Goal: Task Accomplishment & Management: Complete application form

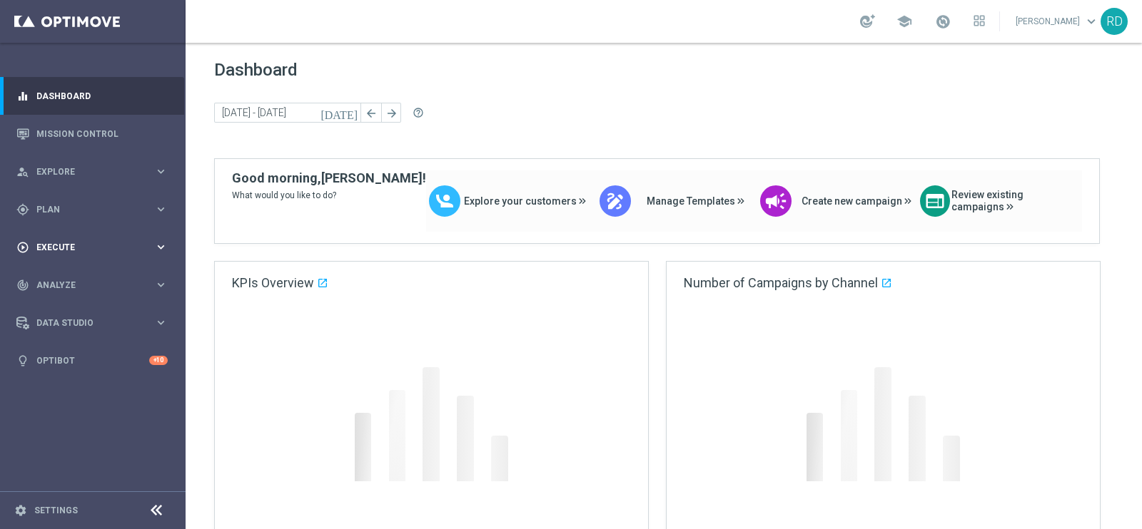
drag, startPoint x: 91, startPoint y: 240, endPoint x: 78, endPoint y: 234, distance: 13.4
click at [81, 237] on div "play_circle_outline Execute keyboard_arrow_right" at bounding box center [92, 247] width 184 height 38
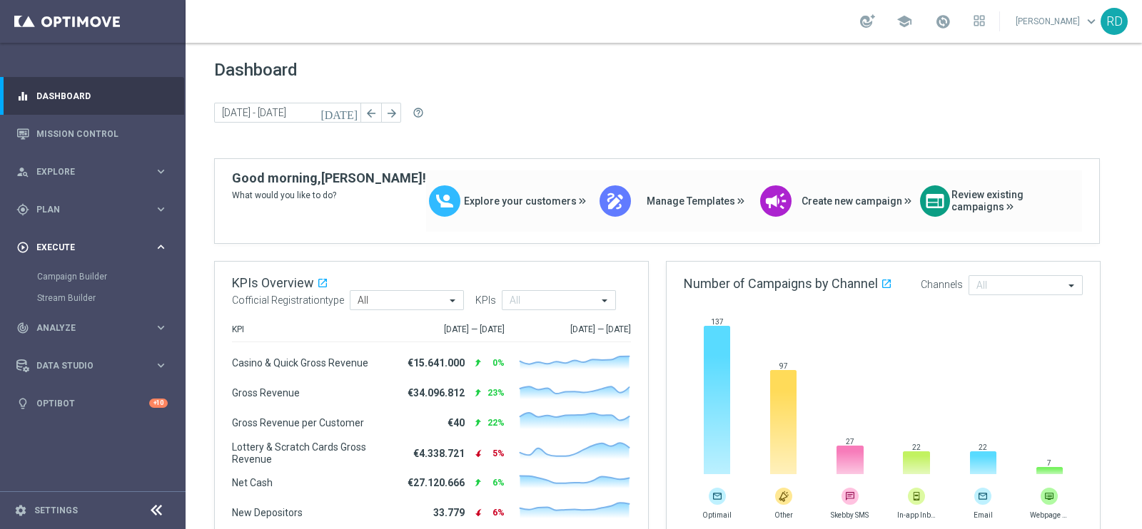
click at [78, 238] on div "play_circle_outline Execute keyboard_arrow_right" at bounding box center [92, 247] width 184 height 38
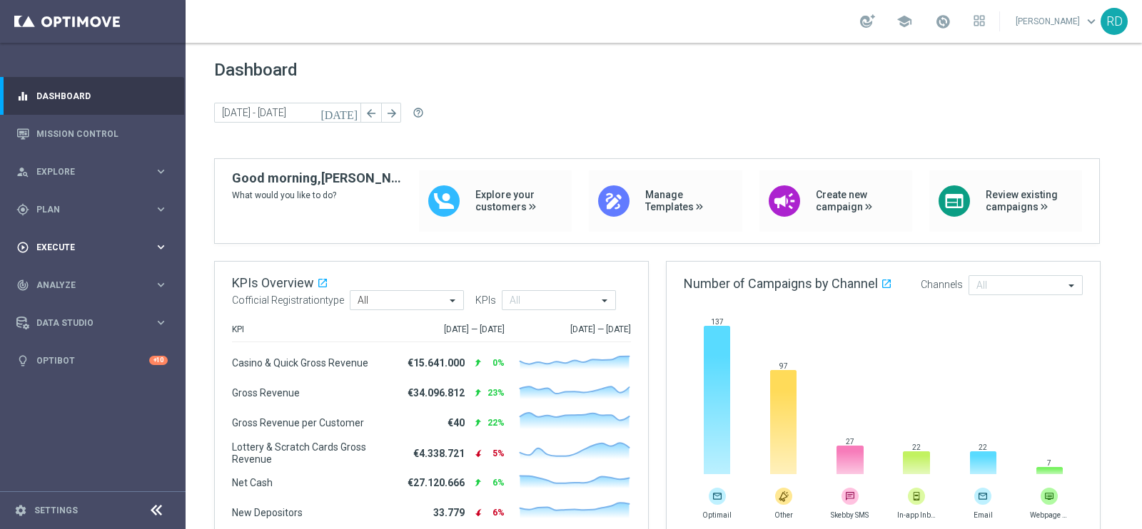
click at [81, 244] on span "Execute" at bounding box center [95, 247] width 118 height 9
click at [86, 276] on link "Campaign Builder" at bounding box center [92, 276] width 111 height 11
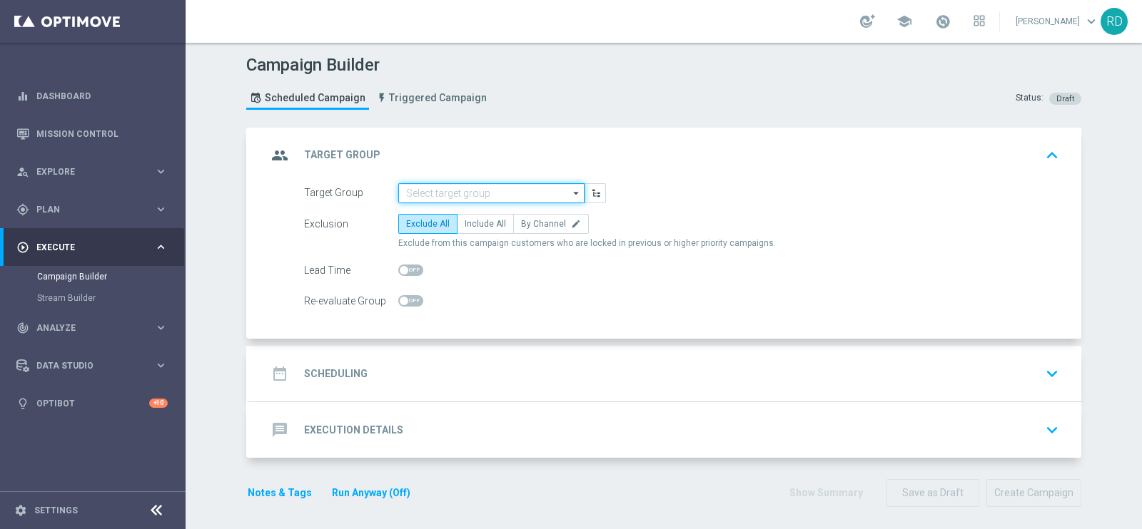
click at [450, 188] on input at bounding box center [491, 193] width 186 height 20
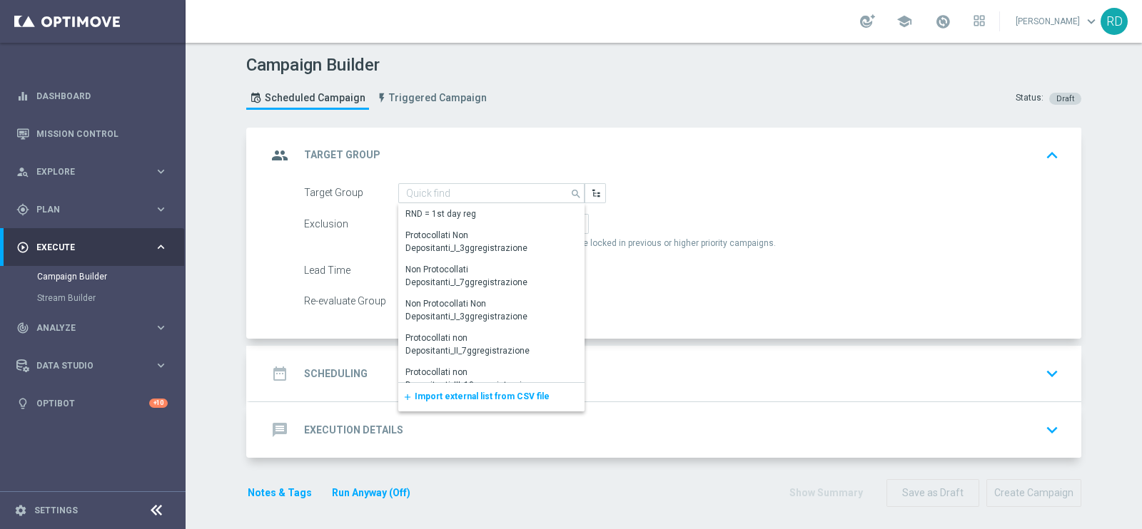
click at [440, 400] on span "Import external list from CSV file" at bounding box center [482, 397] width 135 height 10
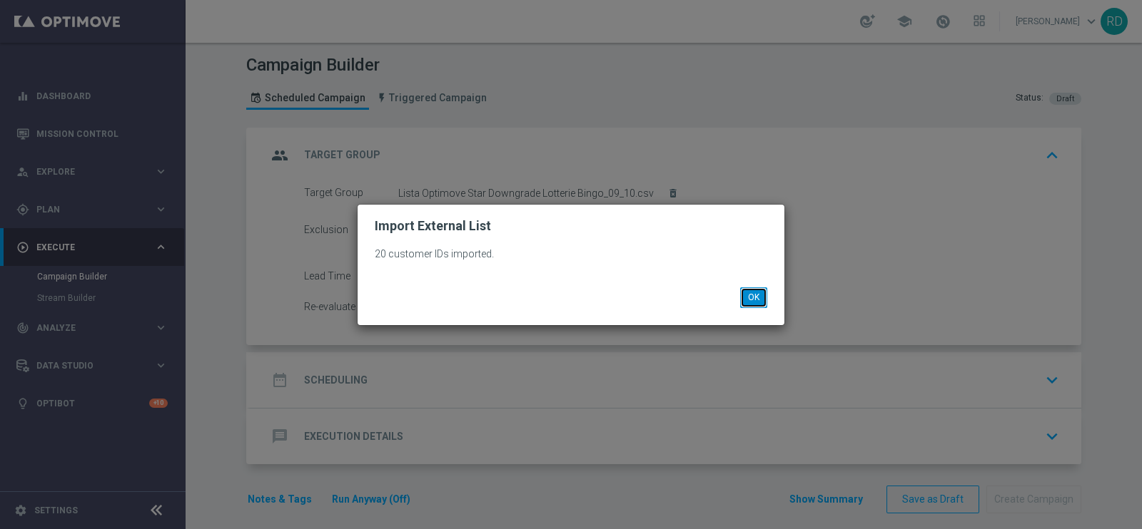
drag, startPoint x: 759, startPoint y: 298, endPoint x: 747, endPoint y: 298, distance: 12.1
click at [757, 298] on button "OK" at bounding box center [753, 298] width 27 height 20
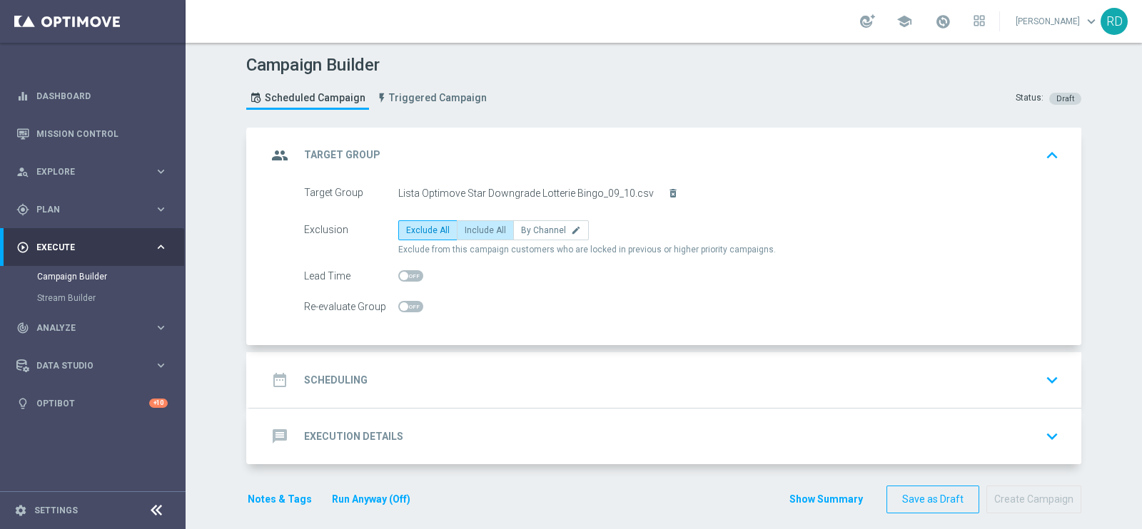
click at [470, 228] on span "Include All" at bounding box center [485, 230] width 41 height 10
click at [470, 228] on input "Include All" at bounding box center [469, 232] width 9 height 9
radio input "true"
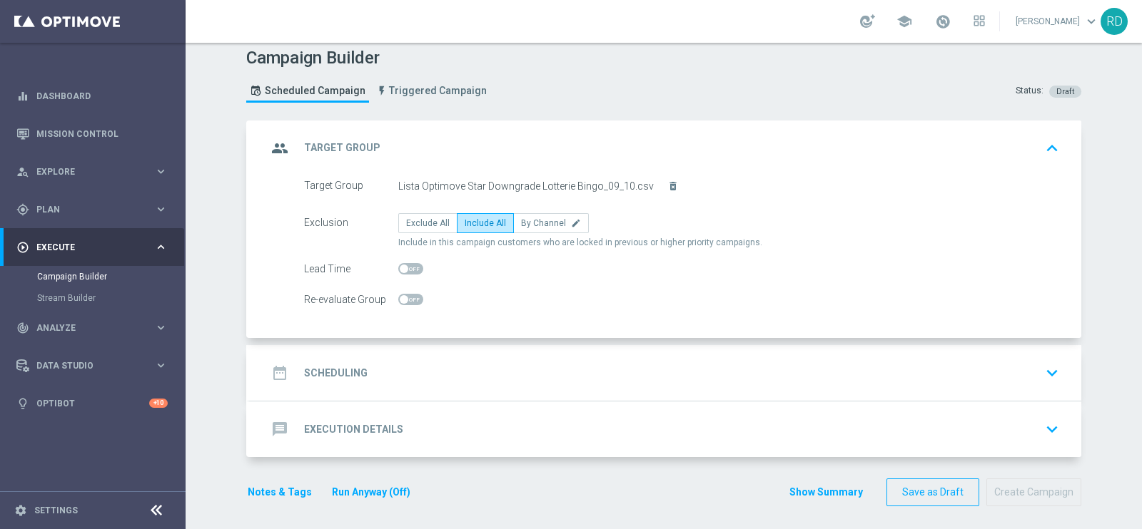
scroll to position [10, 0]
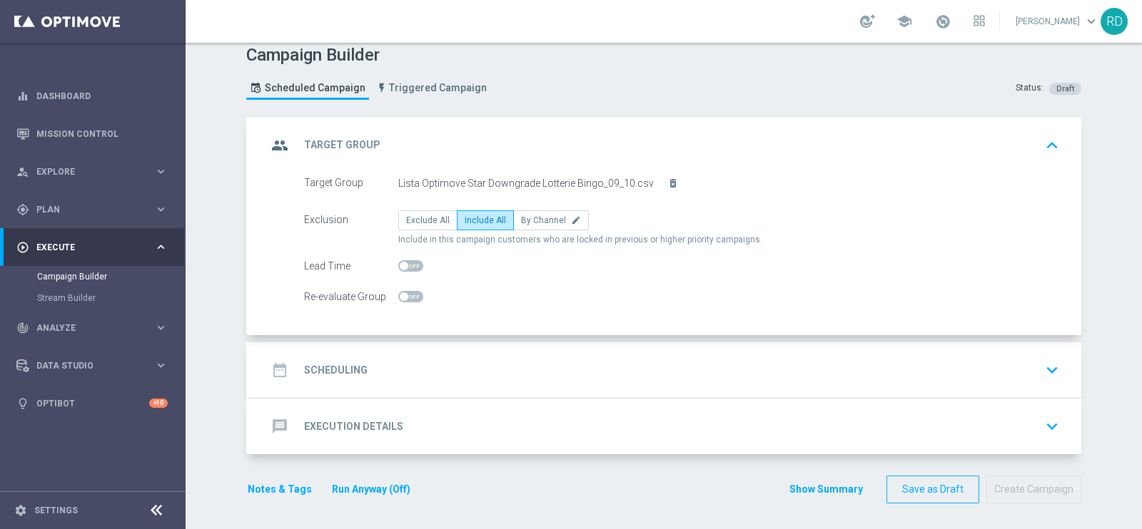
click at [328, 367] on h2 "Scheduling" at bounding box center [336, 371] width 64 height 14
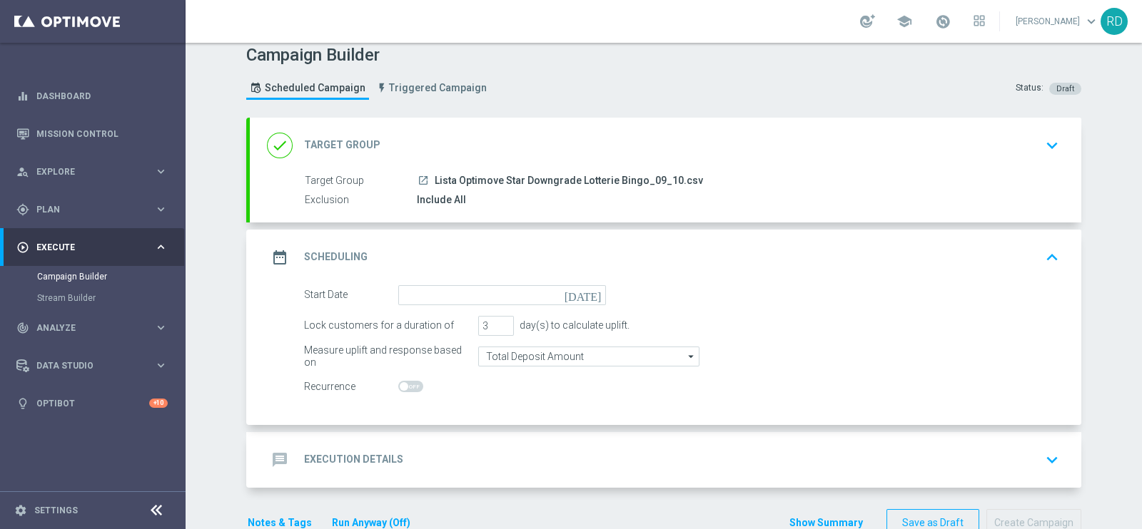
drag, startPoint x: 499, startPoint y: 305, endPoint x: 499, endPoint y: 290, distance: 14.3
click at [499, 300] on form "Start Date [DATE] Lock customers for a duration of 3 day(s) to calculate uplift…" at bounding box center [681, 341] width 755 height 112
click at [499, 290] on input at bounding box center [502, 295] width 208 height 20
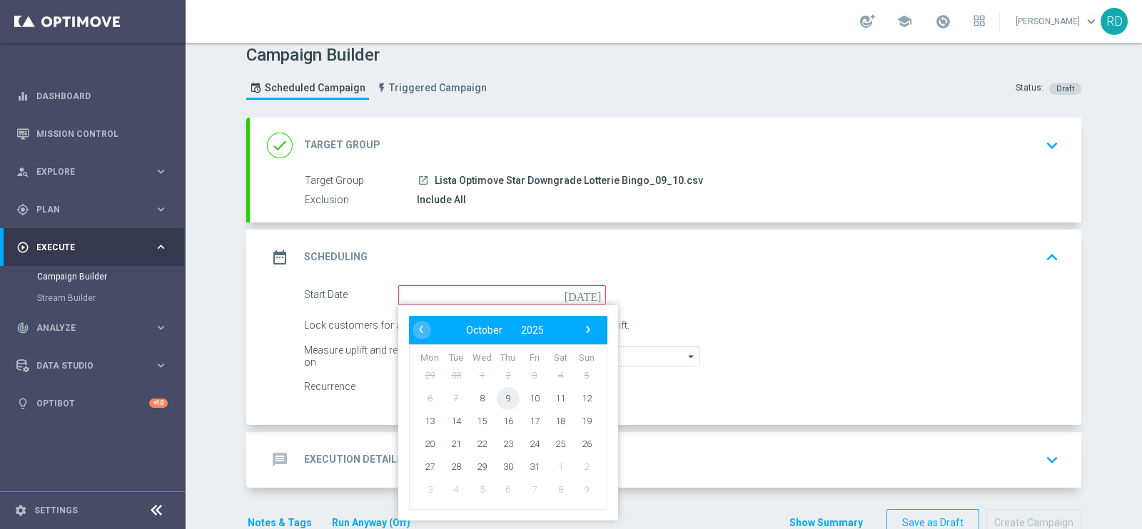
click at [504, 390] on span "9" at bounding box center [508, 398] width 23 height 23
type input "[DATE]"
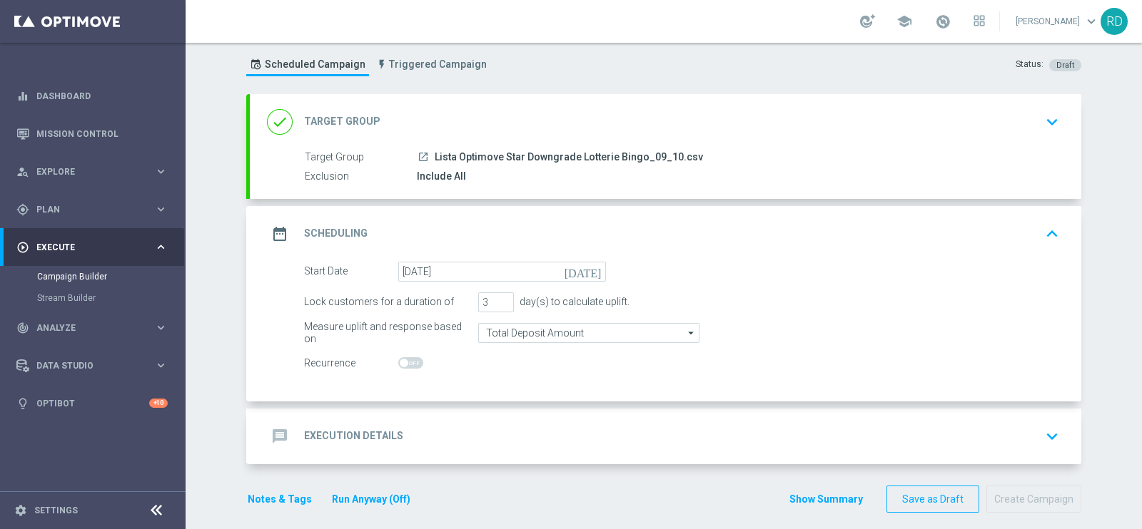
scroll to position [44, 0]
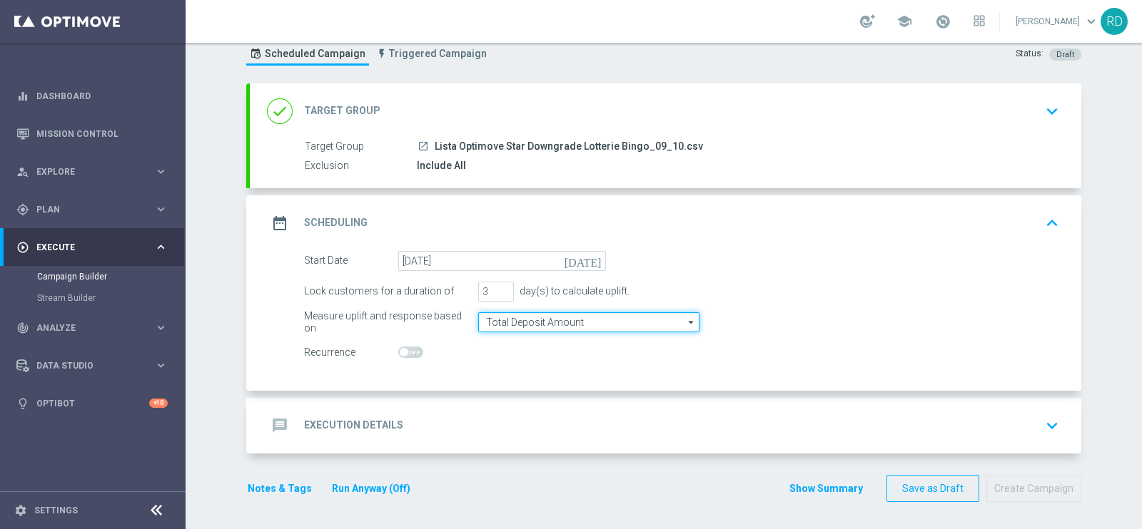
click at [561, 318] on input "Total Deposit Amount" at bounding box center [588, 323] width 221 height 20
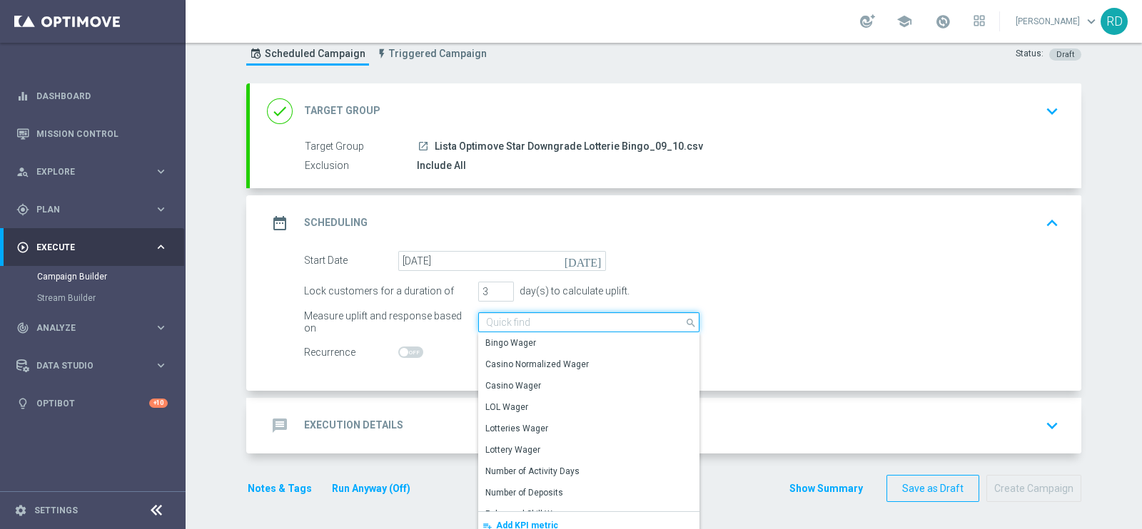
click at [565, 317] on input at bounding box center [588, 323] width 221 height 20
click at [899, 298] on div "Lock customers for a duration of 3 day(s) to calculate uplift." at bounding box center [681, 292] width 776 height 20
type input "Total Deposit Amount"
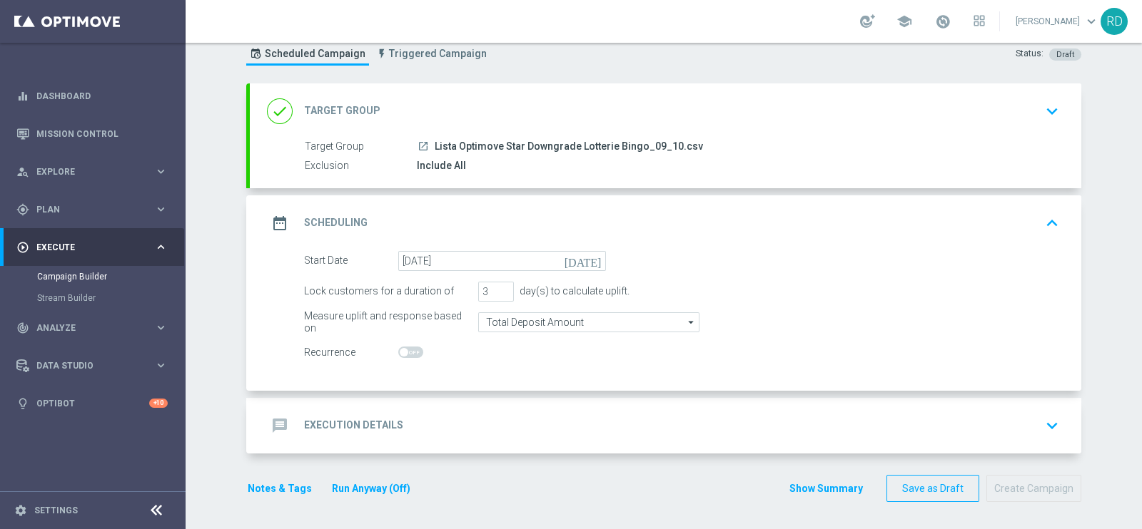
drag, startPoint x: 278, startPoint y: 422, endPoint x: 290, endPoint y: 419, distance: 12.0
click at [278, 422] on icon "message" at bounding box center [280, 426] width 26 height 26
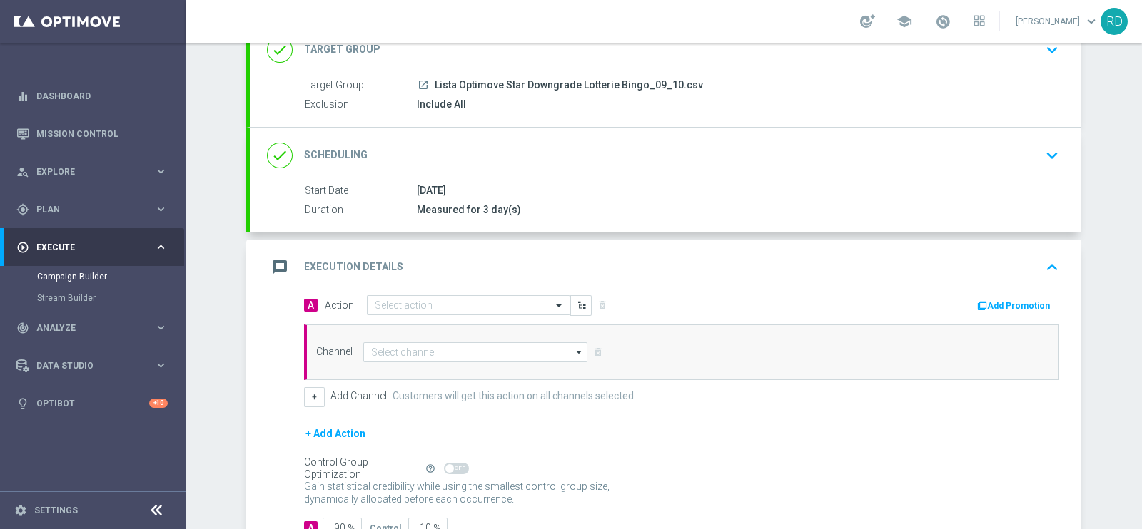
scroll to position [133, 0]
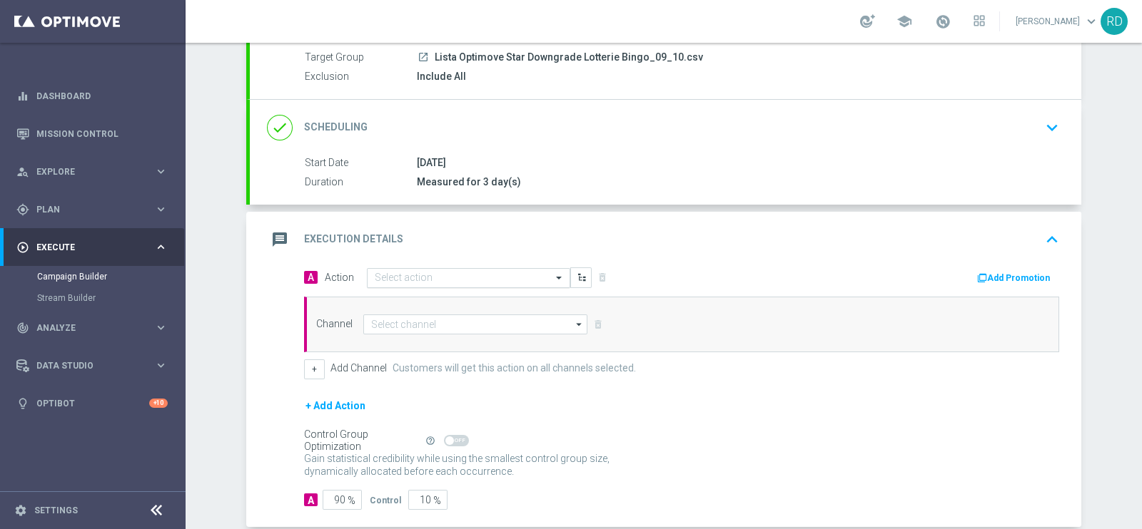
click at [432, 273] on input "text" at bounding box center [454, 279] width 159 height 12
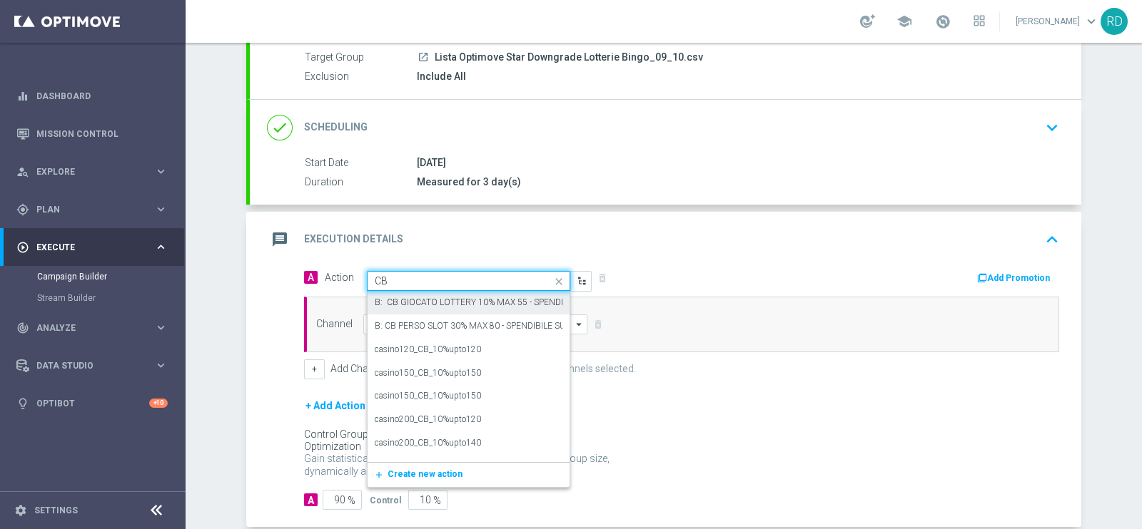
type input "C"
type input "DEPO 50%"
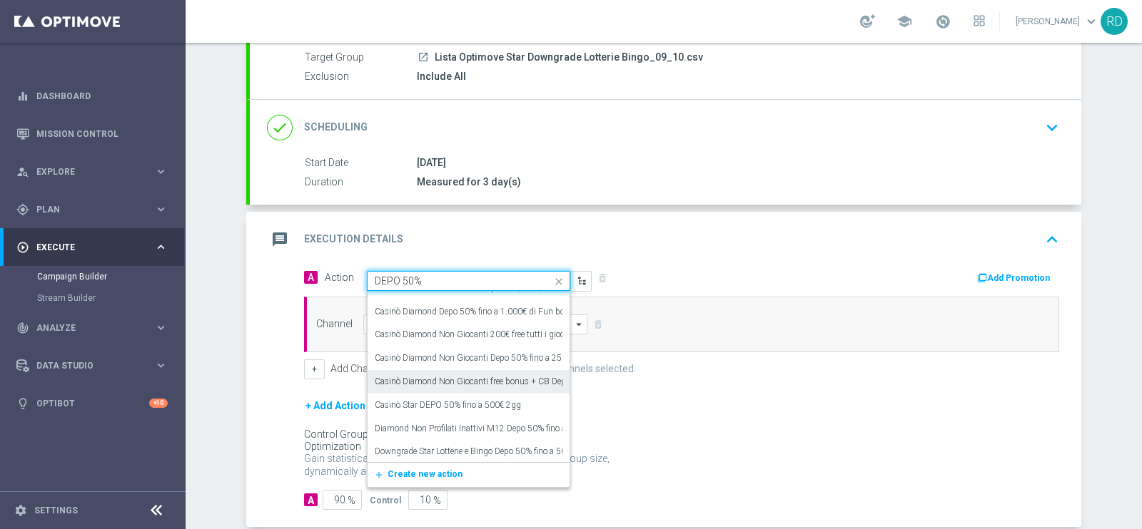
scroll to position [88, 0]
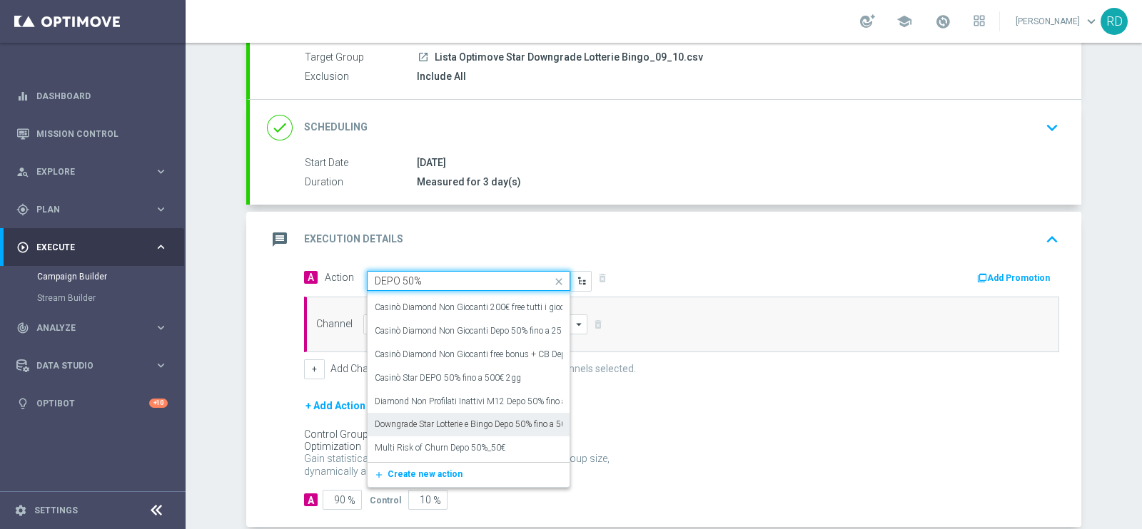
click at [422, 425] on label "Downgrade Star Lotterie e Bingo Depo 50% fino a 500€" at bounding box center [475, 425] width 201 height 12
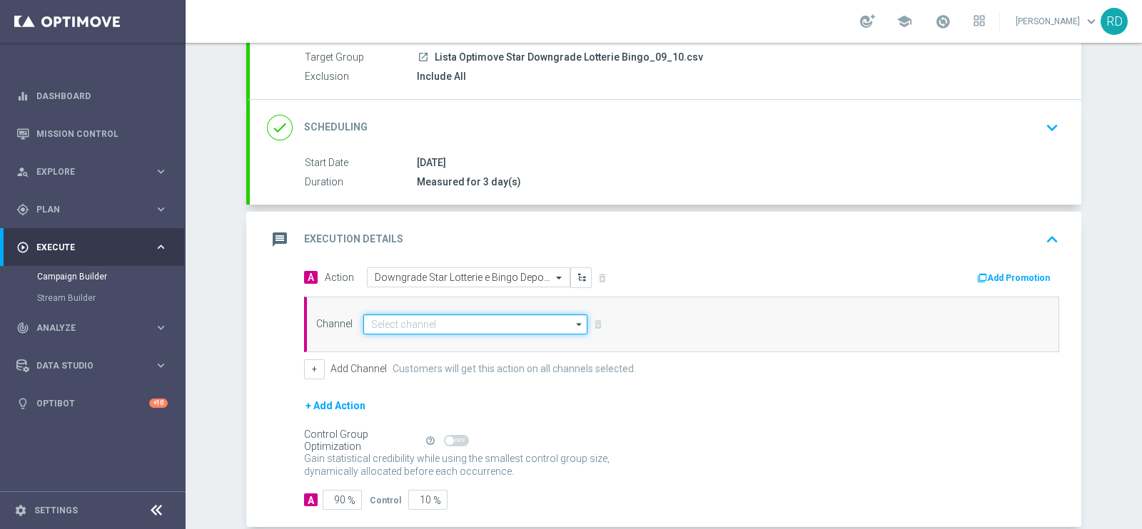
click at [405, 323] on input at bounding box center [475, 325] width 224 height 20
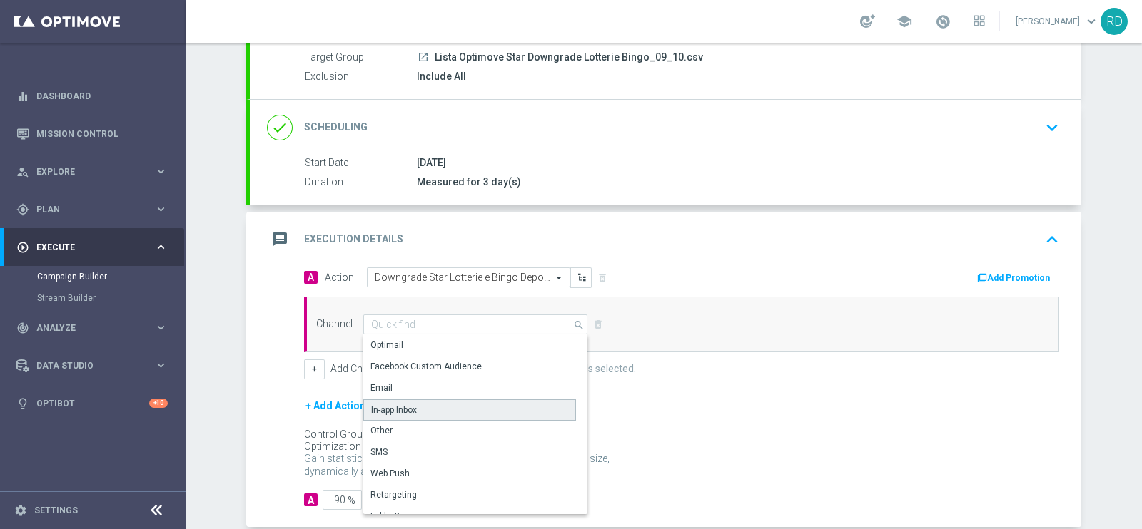
click at [385, 410] on div "In-app Inbox" at bounding box center [394, 410] width 46 height 13
type input "In-app Inbox"
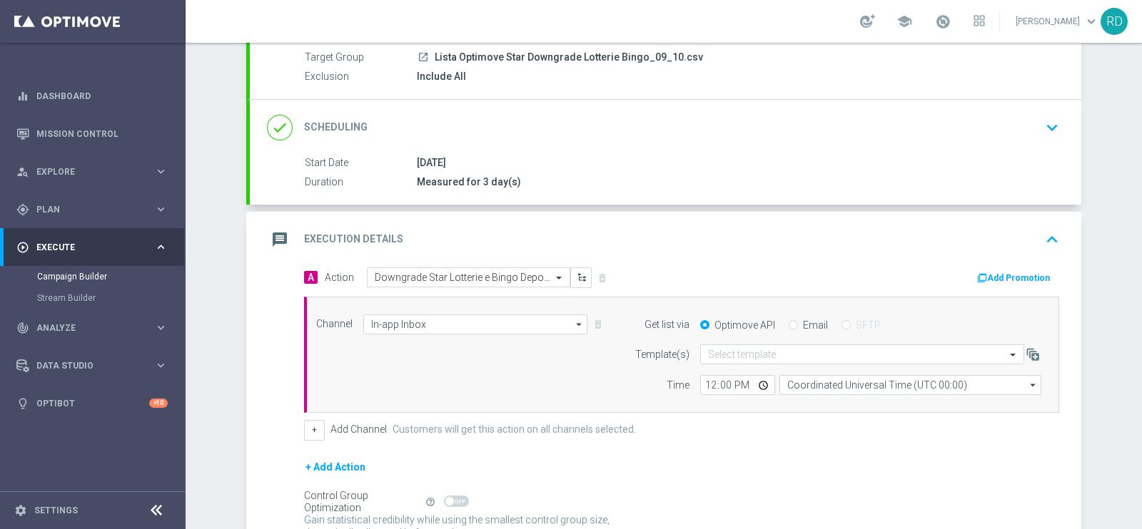
drag, startPoint x: 783, startPoint y: 325, endPoint x: 791, endPoint y: 334, distance: 12.1
click at [788, 326] on input "Email" at bounding box center [792, 326] width 9 height 9
radio input "true"
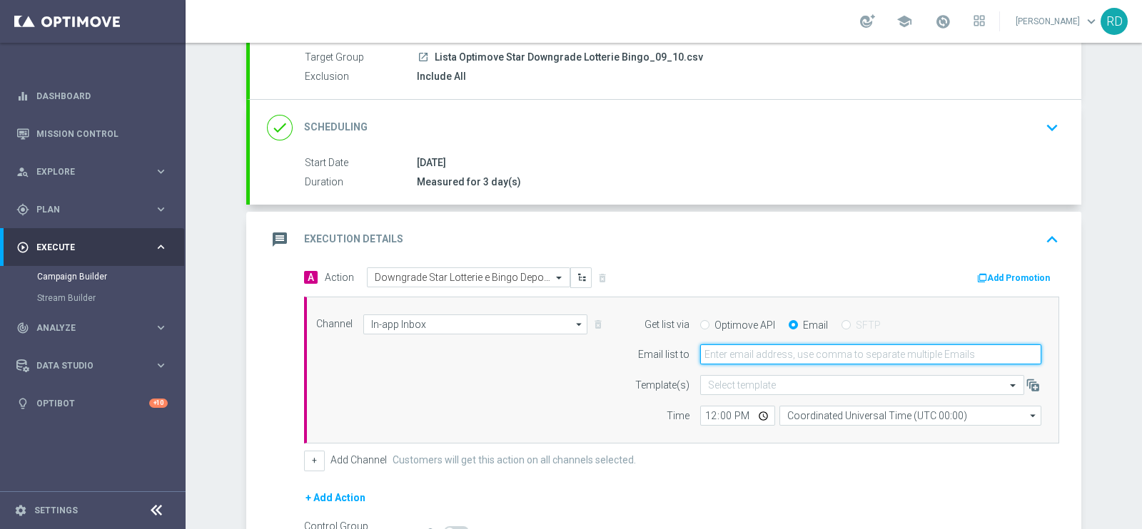
click at [771, 351] on input "email" at bounding box center [870, 355] width 341 height 20
type input "[PERSON_NAME][EMAIL_ADDRESS][PERSON_NAME][DOMAIN_NAME]"
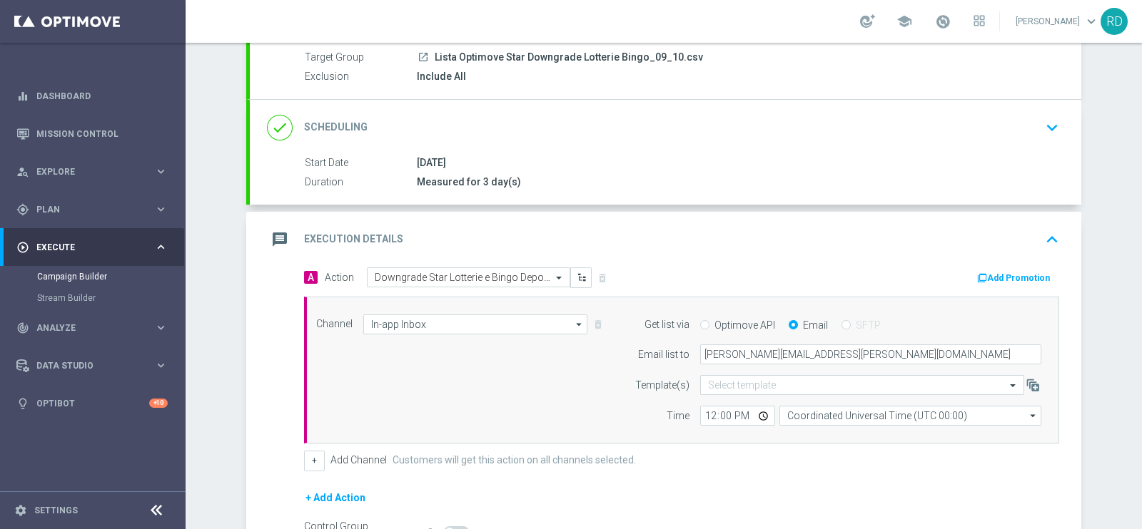
click at [424, 384] on div "Channel In-app Inbox In-app Inbox arrow_drop_down Show Selected 1 of 20 Optimail" at bounding box center [678, 371] width 746 height 112
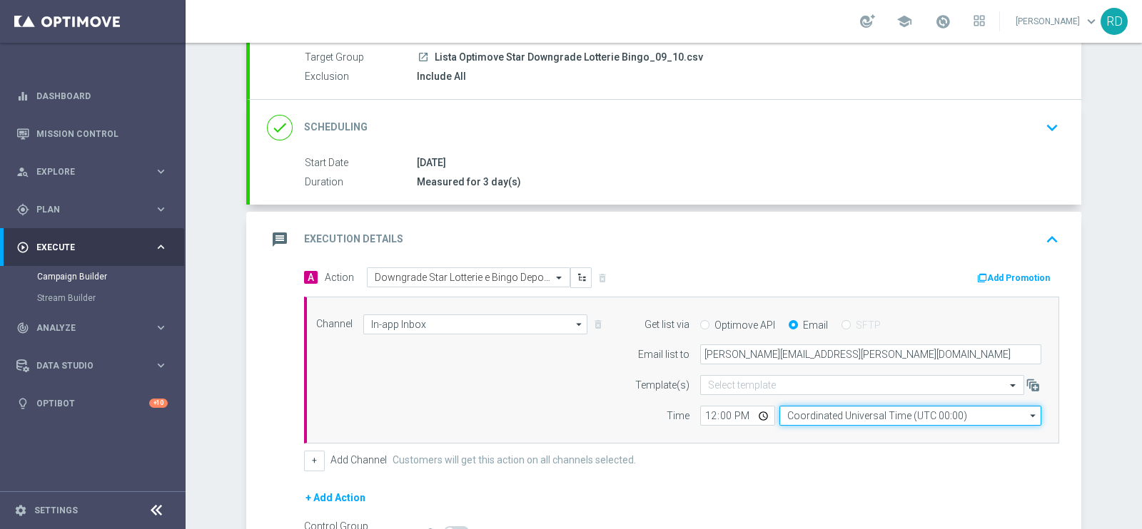
click at [805, 412] on input "Coordinated Universal Time (UTC 00:00)" at bounding box center [910, 416] width 262 height 20
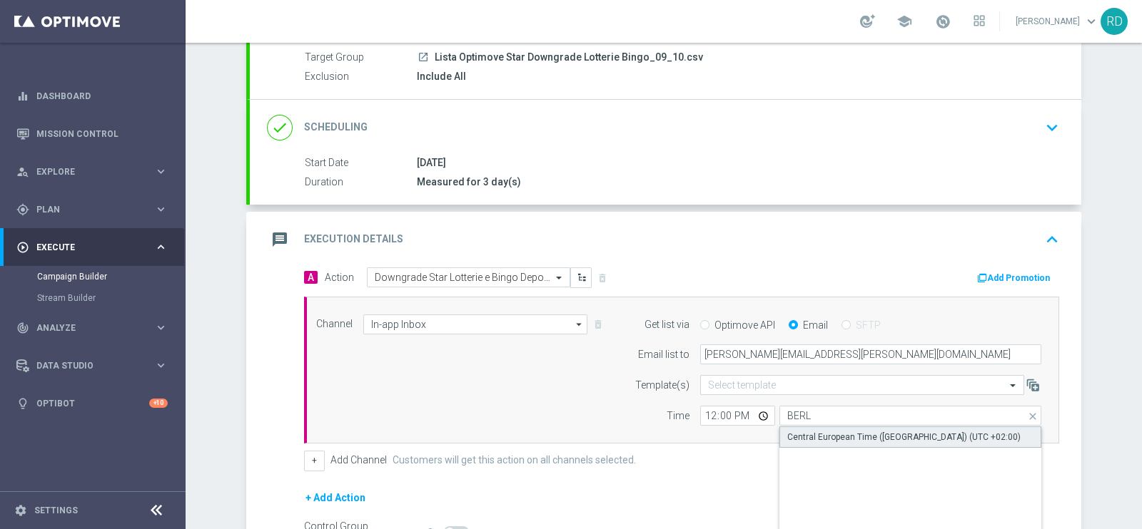
click at [849, 437] on div "Central European Time ([GEOGRAPHIC_DATA]) (UTC +02:00)" at bounding box center [903, 437] width 233 height 13
type input "Central European Time ([GEOGRAPHIC_DATA]) (UTC +02:00)"
click at [388, 377] on div "Channel In-app Inbox In-app Inbox arrow_drop_down Show Selected 1 of 20 Optimail" at bounding box center [678, 371] width 746 height 112
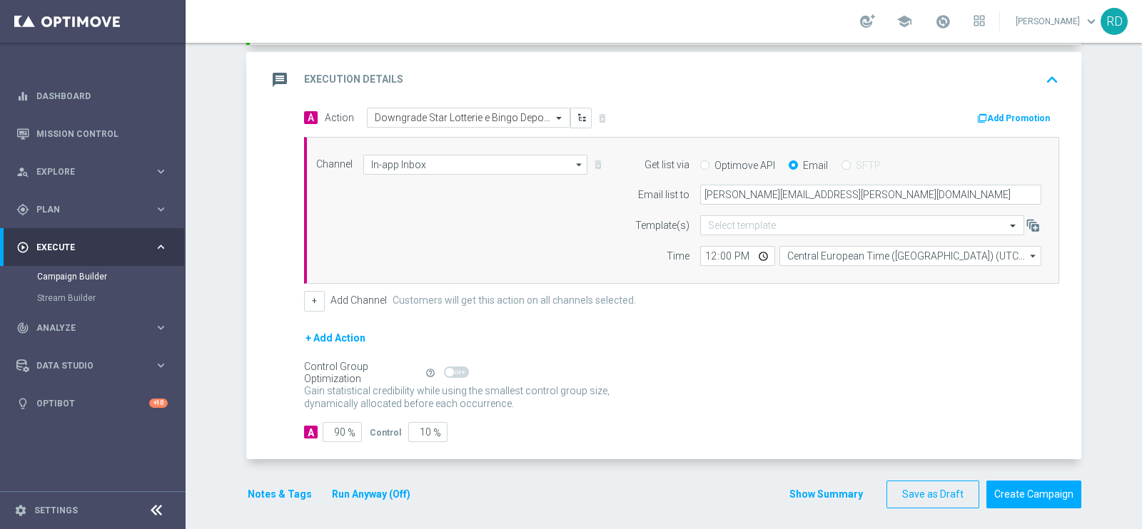
scroll to position [298, 0]
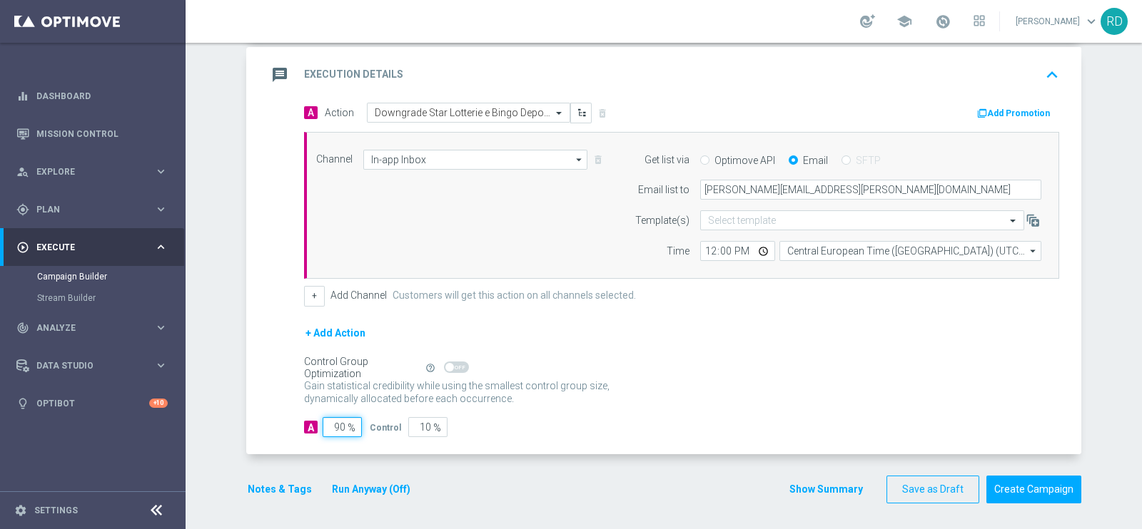
click at [335, 427] on input "90" at bounding box center [342, 427] width 39 height 20
click at [328, 428] on input "90" at bounding box center [342, 427] width 39 height 20
click at [330, 426] on input "90" at bounding box center [342, 427] width 39 height 20
type input "1"
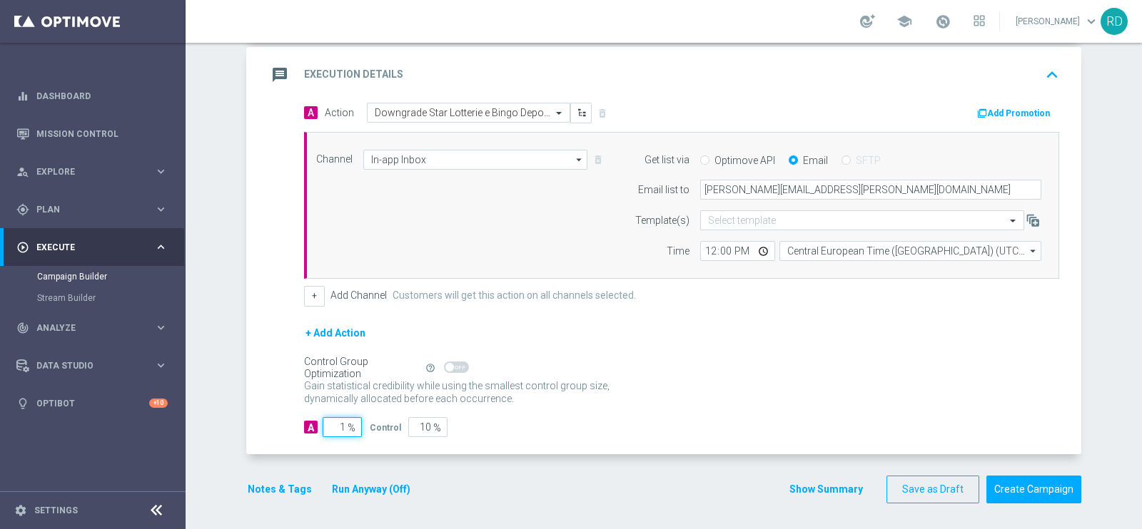
type input "99"
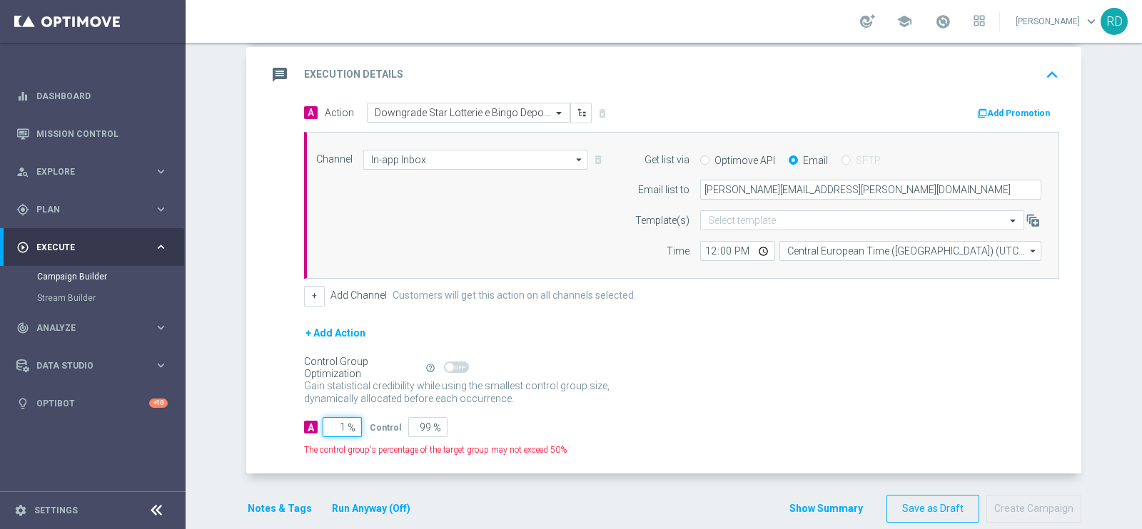
type input "10"
type input "90"
type input "100"
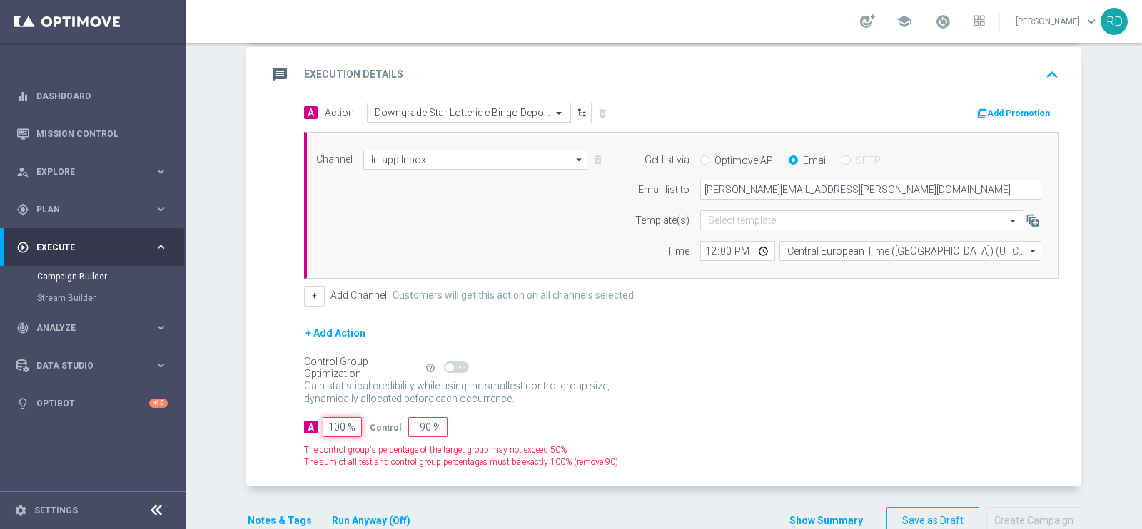
type input "0"
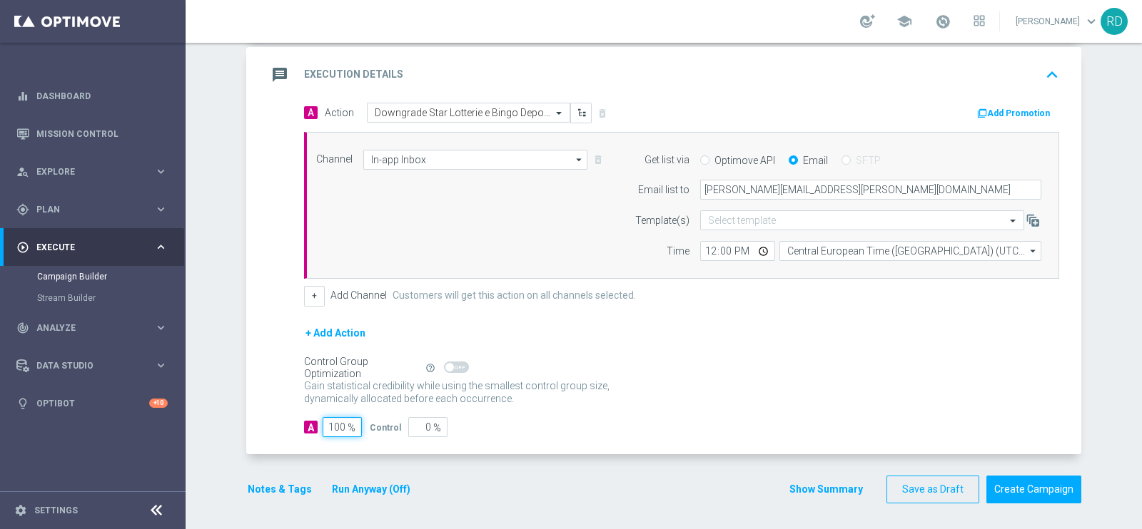
type input "100"
drag, startPoint x: 715, startPoint y: 381, endPoint x: 699, endPoint y: 378, distance: 16.0
click at [717, 381] on div "Gain statistical credibility while using the smallest control group size, dynam…" at bounding box center [681, 393] width 755 height 34
click at [287, 487] on button "Notes & Tags" at bounding box center [279, 490] width 67 height 18
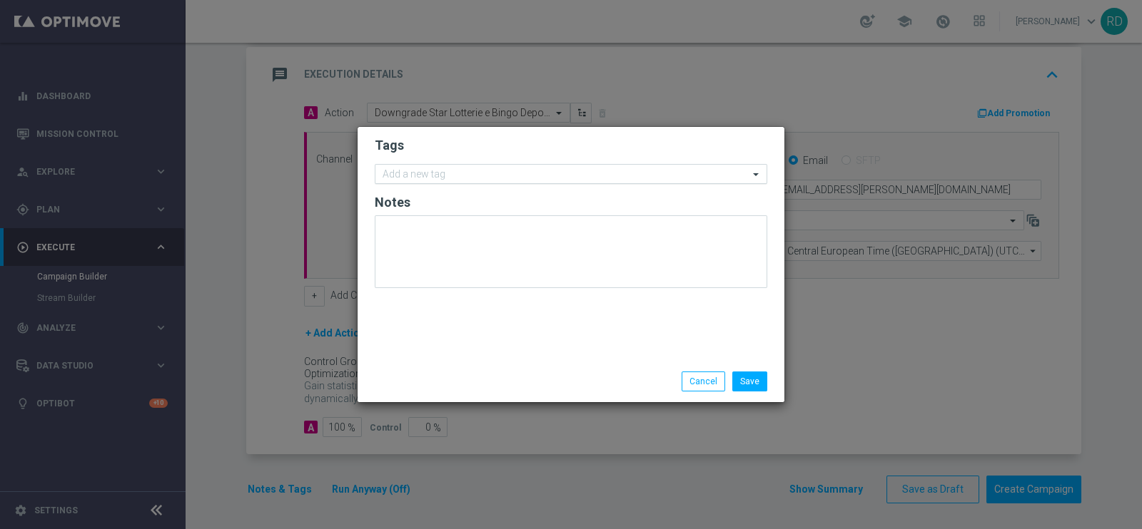
click at [491, 169] on input "text" at bounding box center [565, 175] width 366 height 12
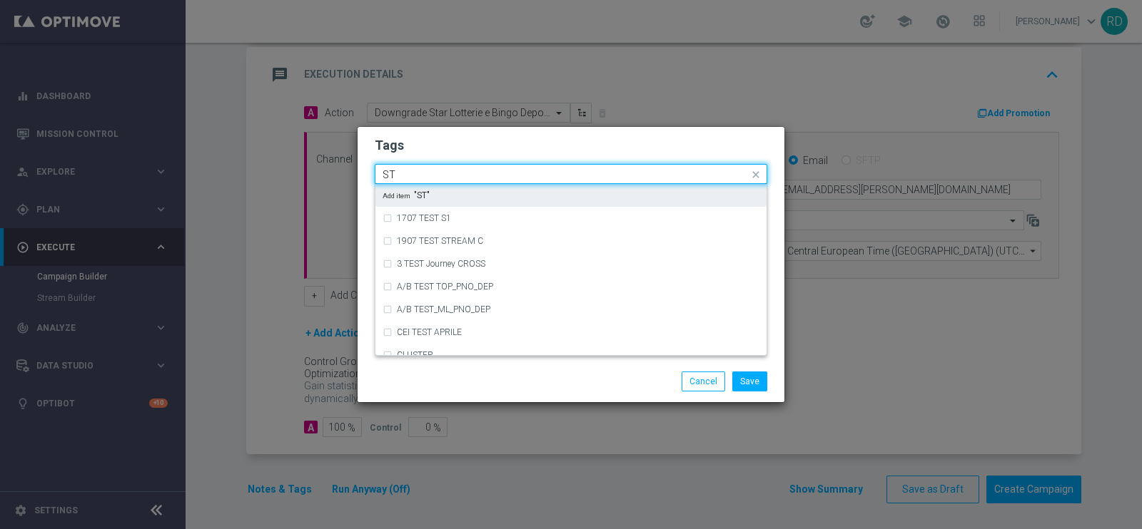
type input "S"
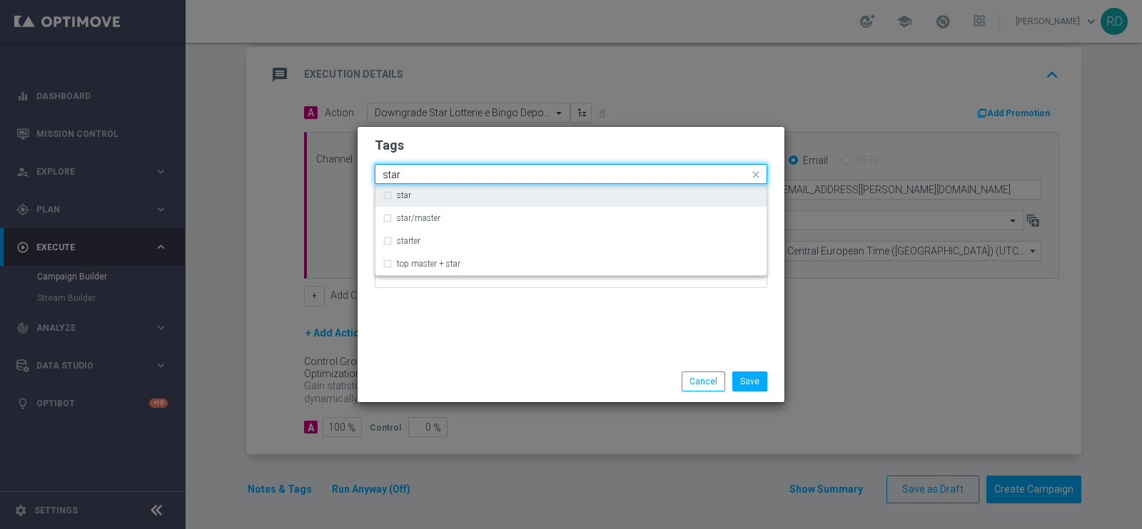
click at [495, 198] on div "star" at bounding box center [578, 195] width 362 height 9
type input "star"
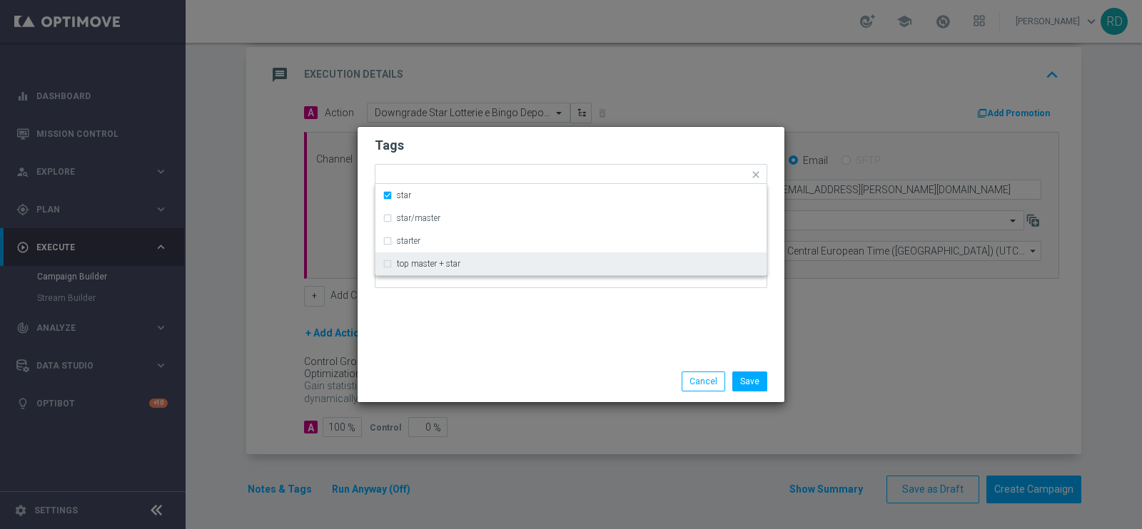
click at [595, 349] on div "Tags Quick find × star star star/master starter top master + star Notes" at bounding box center [570, 244] width 427 height 234
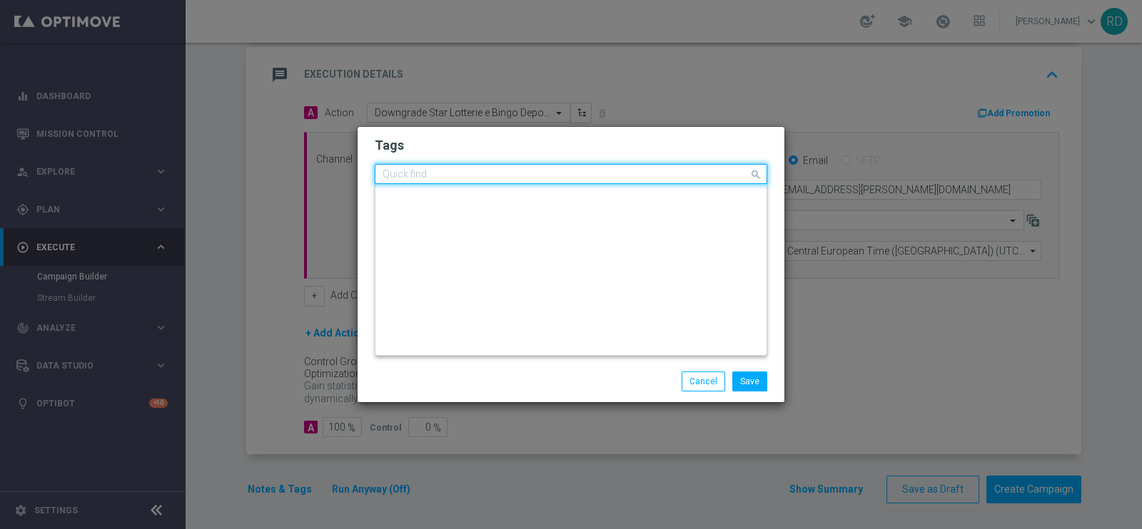
click at [457, 162] on form "Tags Quick find × star special game speciale speciale sport sport + slot star S…" at bounding box center [571, 216] width 392 height 166
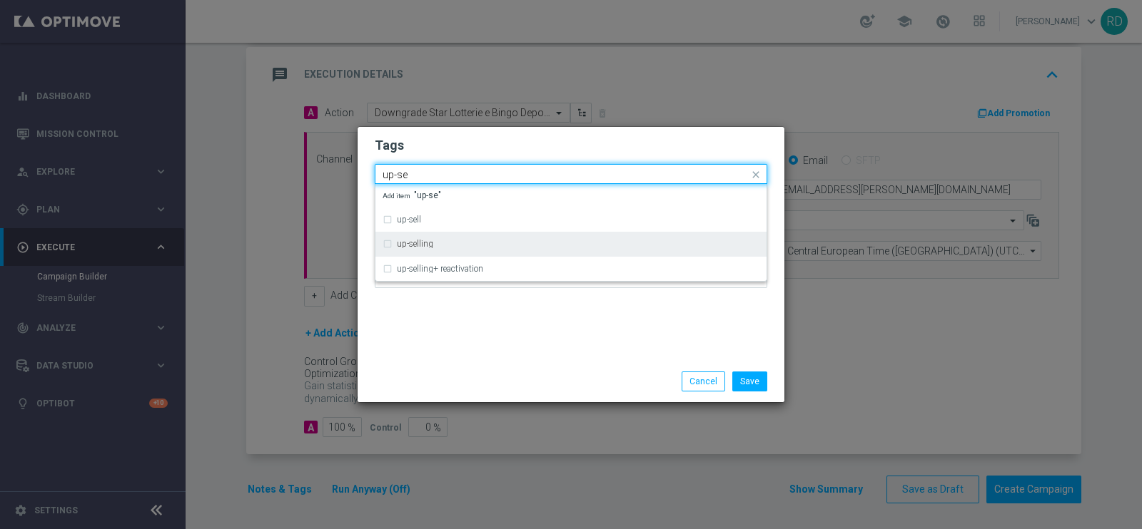
click at [479, 245] on div "up-selling" at bounding box center [578, 244] width 362 height 9
type input "up-se"
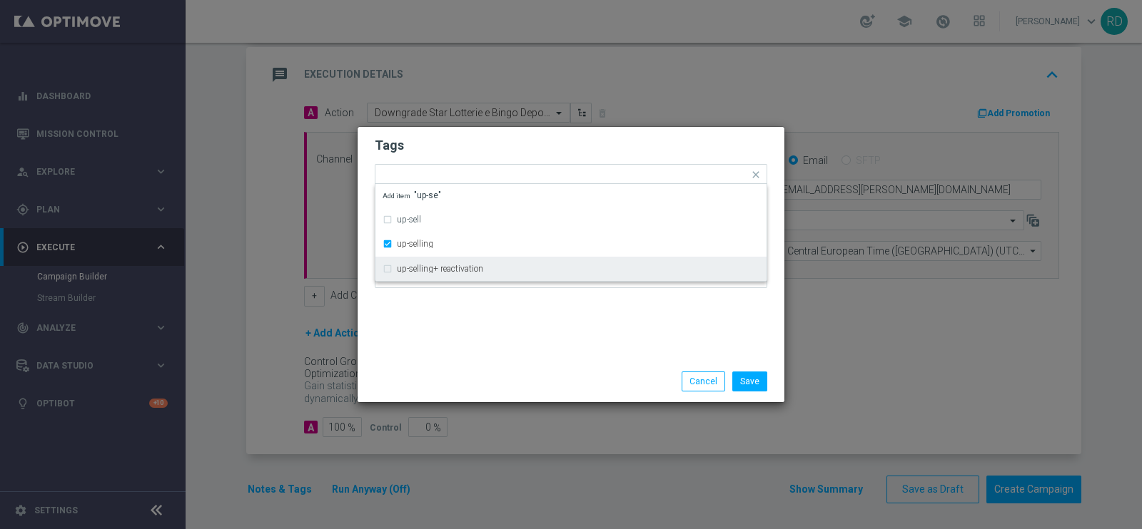
drag, startPoint x: 492, startPoint y: 361, endPoint x: 507, endPoint y: 333, distance: 32.6
click at [492, 360] on div "Tags Quick find × star × up-selling up-sell up-selling up-selling+ reactivation…" at bounding box center [570, 264] width 427 height 275
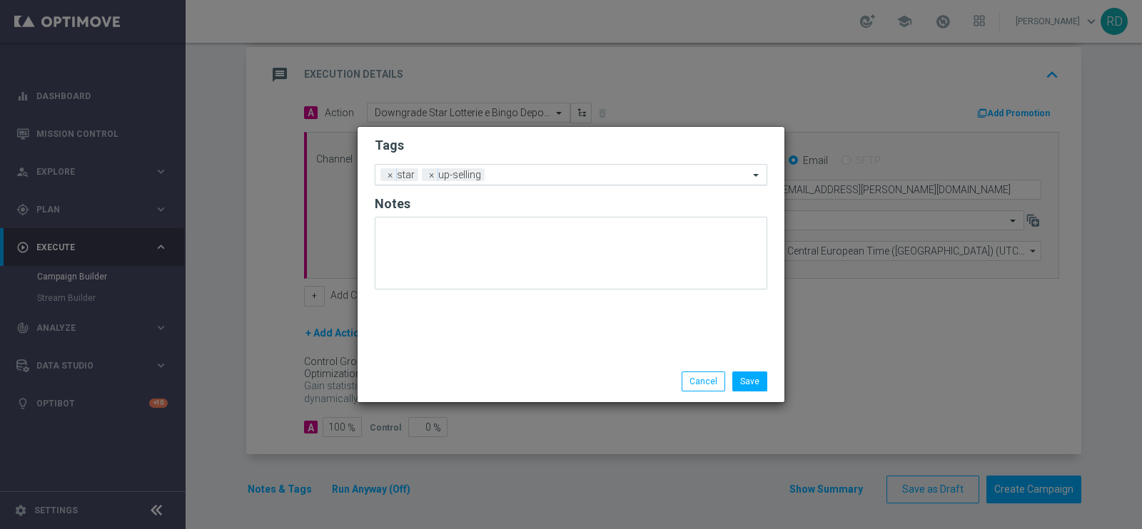
click at [528, 170] on input "text" at bounding box center [619, 176] width 258 height 12
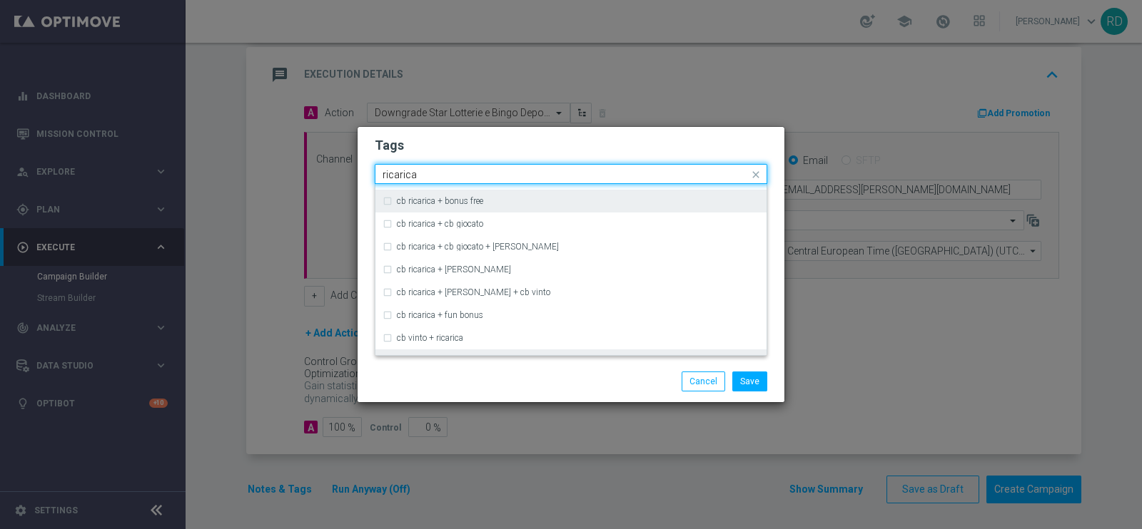
scroll to position [356, 0]
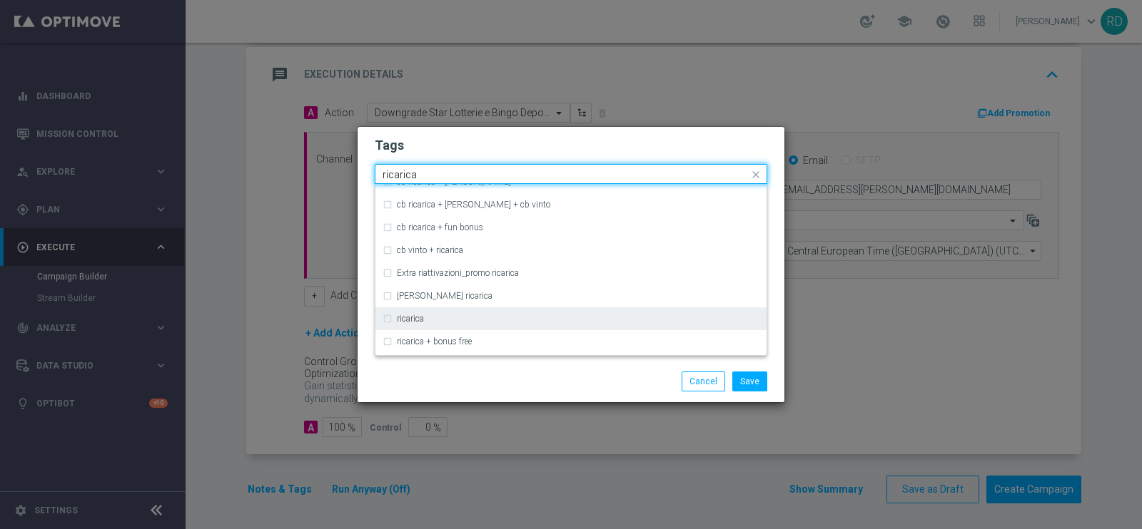
click at [478, 311] on div "ricarica" at bounding box center [570, 319] width 377 height 23
type input "ricarica"
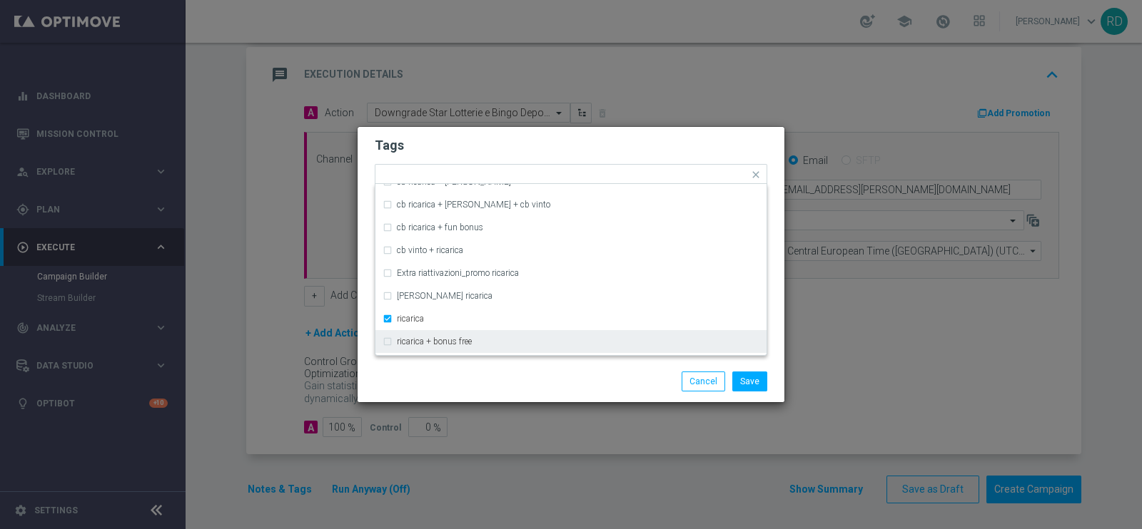
click at [497, 365] on div "Save Cancel" at bounding box center [570, 381] width 427 height 41
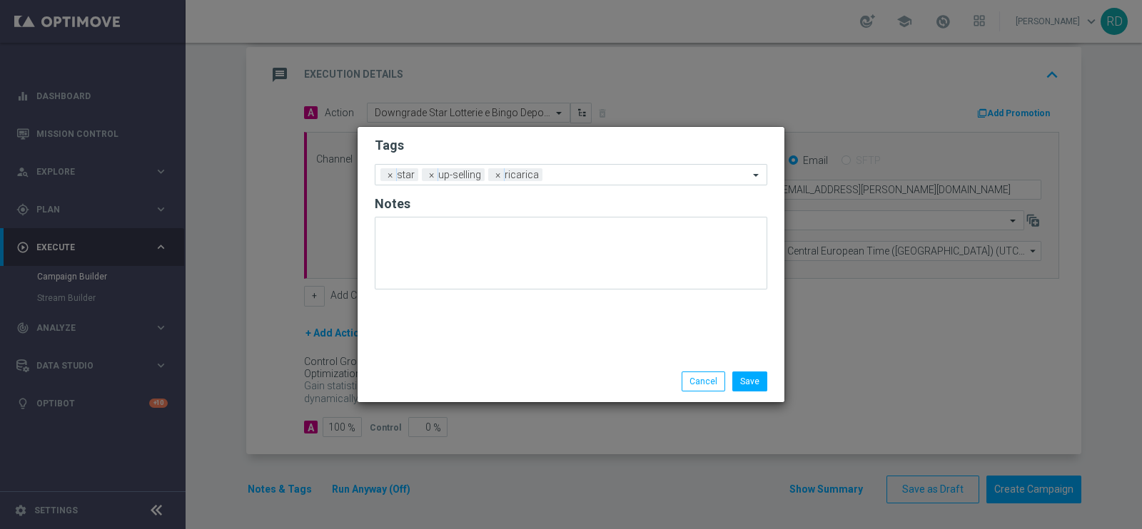
click at [581, 155] on form "Tags Add a new tag × star × up-selling × ricarica Notes" at bounding box center [571, 216] width 392 height 167
click at [584, 173] on input "text" at bounding box center [648, 176] width 201 height 12
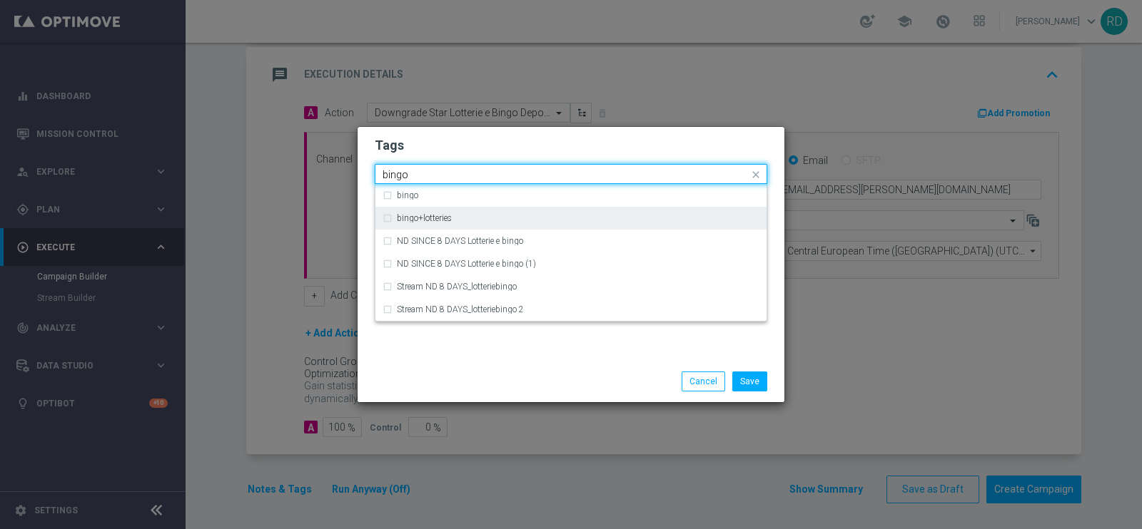
click at [594, 214] on div "bingo+lotteries" at bounding box center [578, 218] width 362 height 9
type input "bingo"
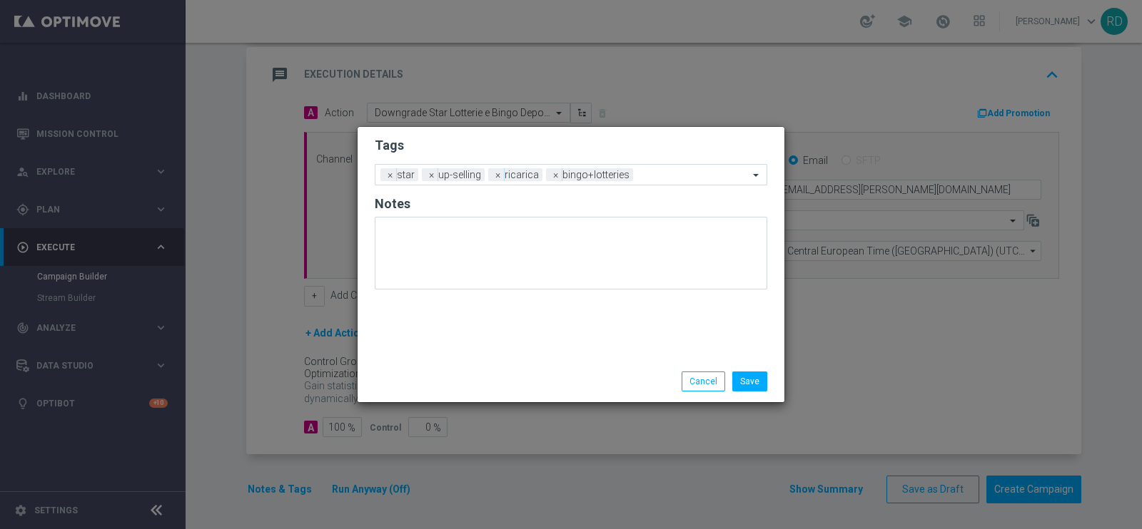
click at [535, 340] on div "Tags Add a new tag × star × up-selling × ricarica × bingo+lotteries Notes" at bounding box center [570, 244] width 427 height 234
click at [641, 167] on div "Add a new tag × star × up-selling × ricarica × bingo+lotteries" at bounding box center [561, 175] width 373 height 20
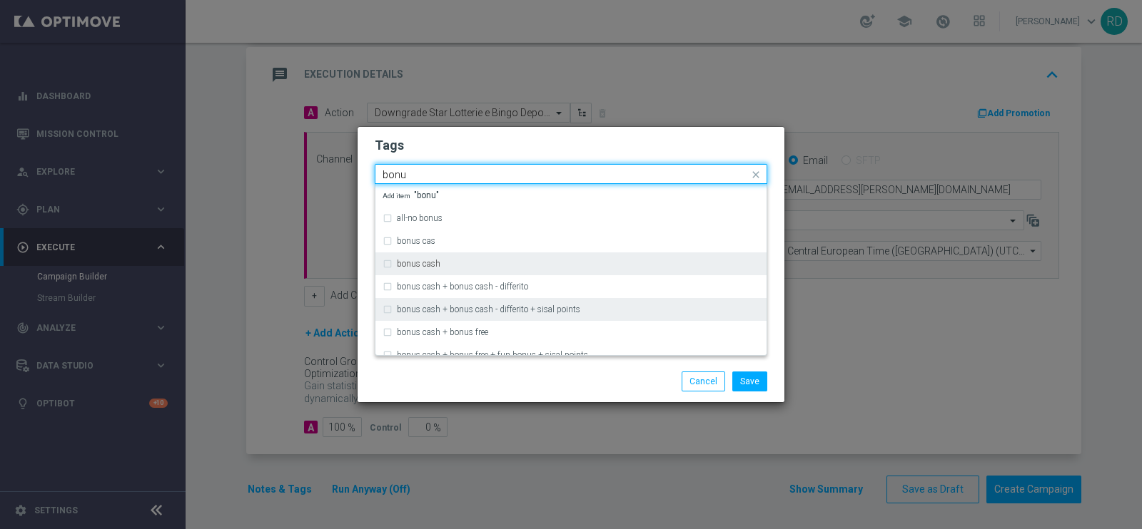
drag, startPoint x: 570, startPoint y: 266, endPoint x: 529, endPoint y: 319, distance: 66.7
click at [569, 267] on div "bonus cash" at bounding box center [578, 264] width 362 height 9
type input "bonu"
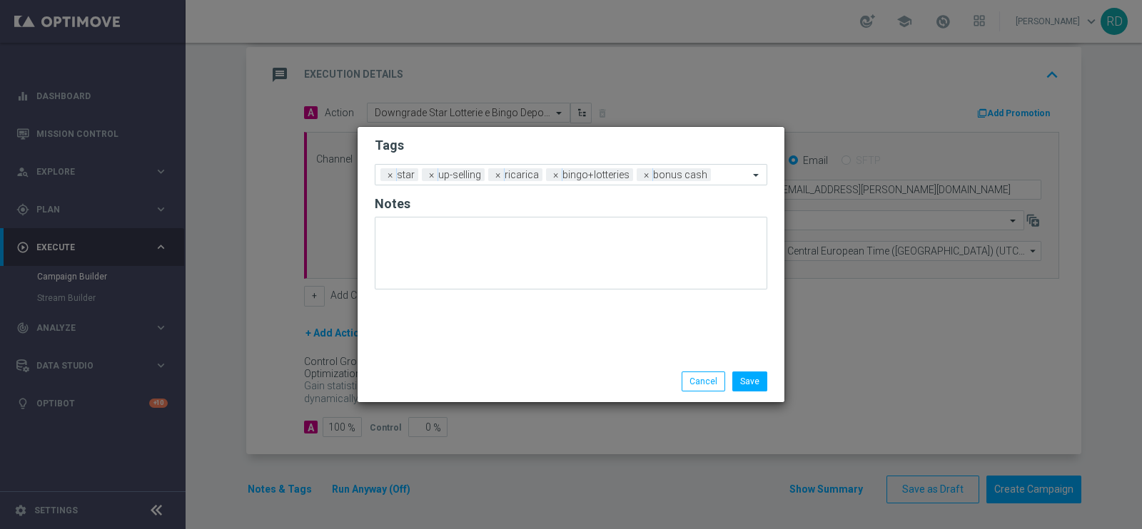
click at [515, 372] on div "Save Cancel" at bounding box center [640, 382] width 276 height 20
click at [742, 384] on button "Save" at bounding box center [749, 382] width 35 height 20
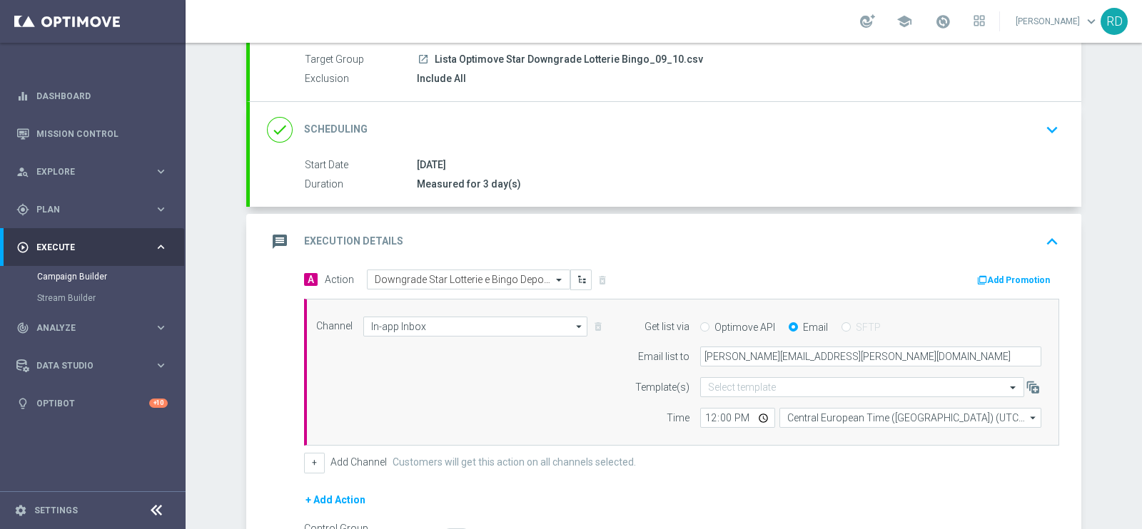
scroll to position [31, 0]
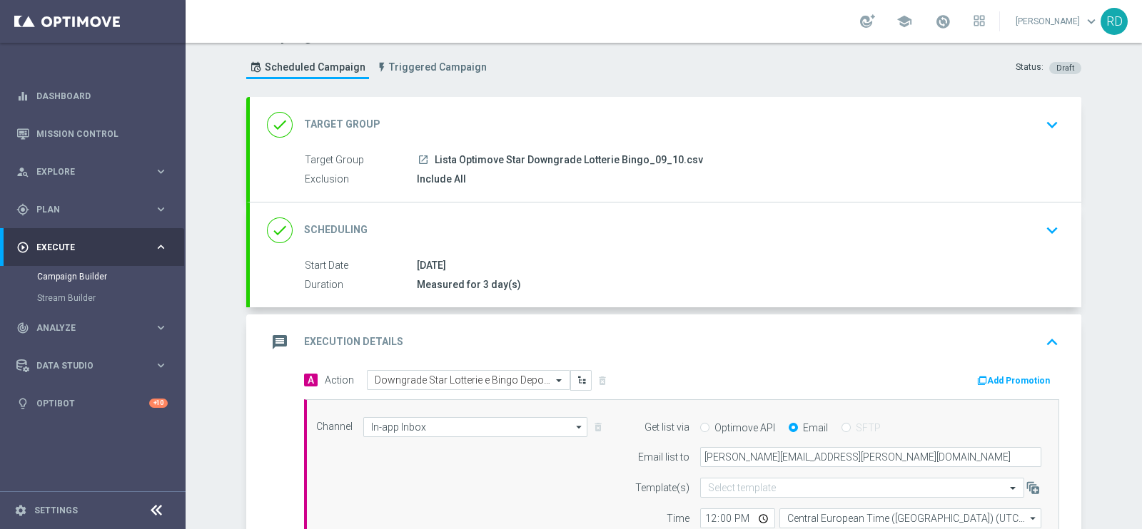
click at [267, 345] on icon "message" at bounding box center [280, 343] width 26 height 26
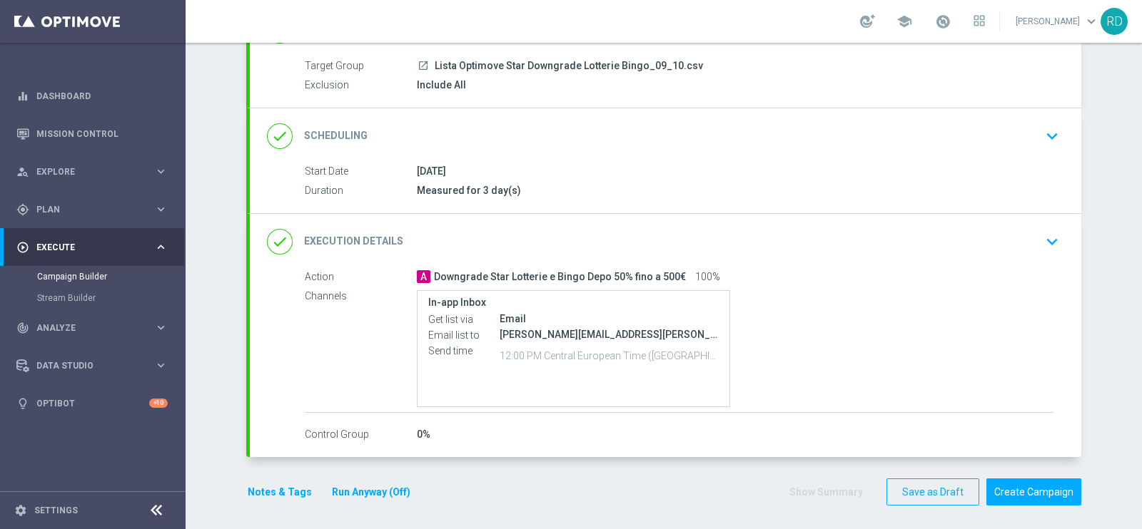
scroll to position [128, 0]
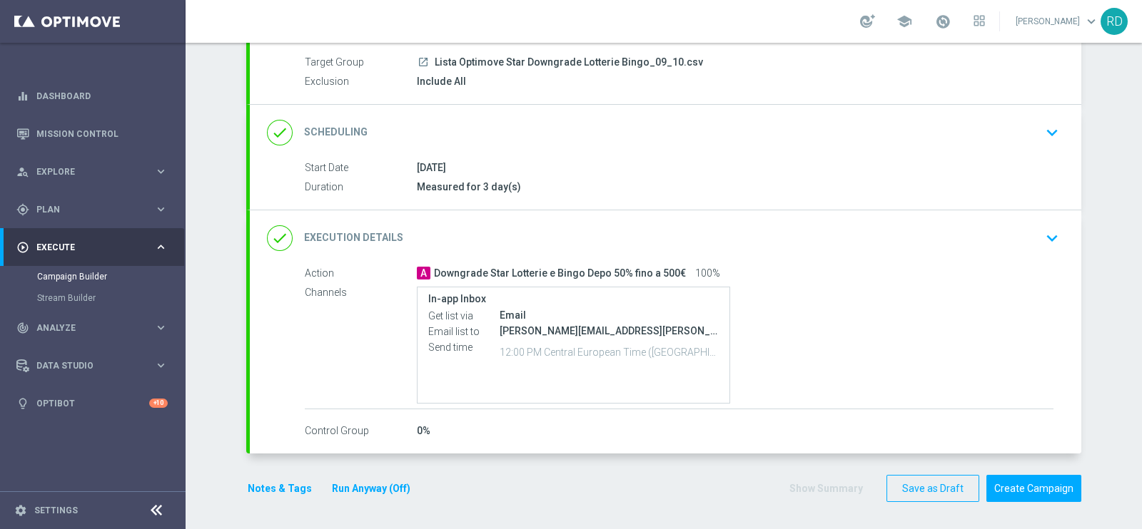
click at [250, 489] on button "Notes & Tags" at bounding box center [279, 489] width 67 height 18
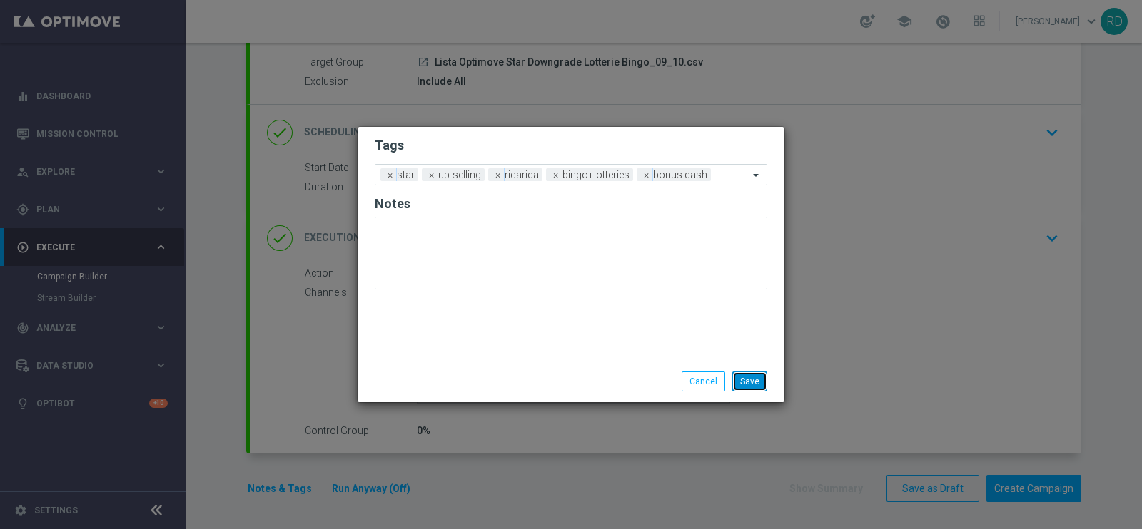
click at [754, 385] on button "Save" at bounding box center [749, 382] width 35 height 20
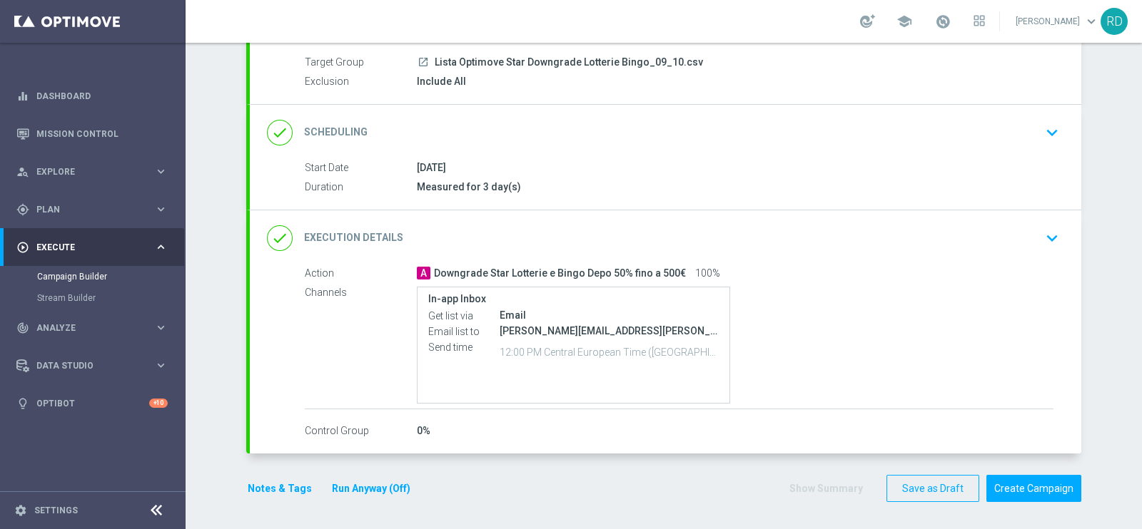
click at [258, 488] on button "Notes & Tags" at bounding box center [279, 489] width 67 height 18
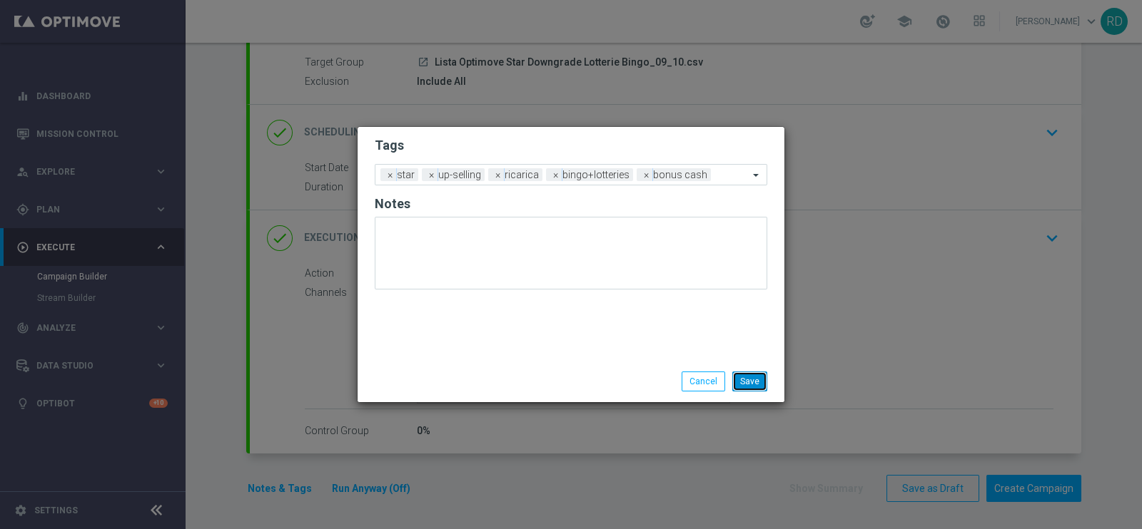
click at [755, 383] on button "Save" at bounding box center [749, 382] width 35 height 20
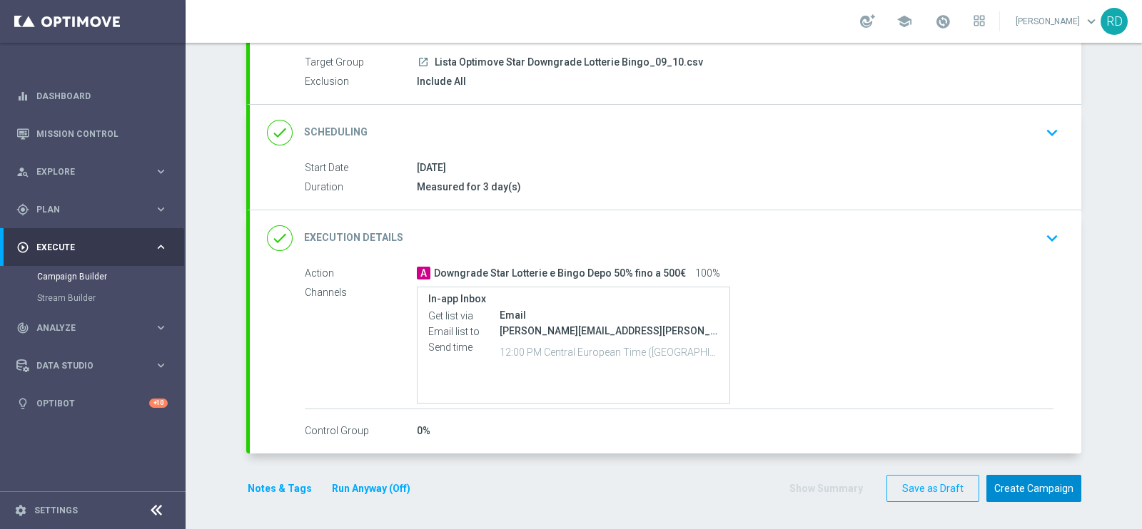
click at [1024, 487] on button "Create Campaign" at bounding box center [1033, 489] width 95 height 28
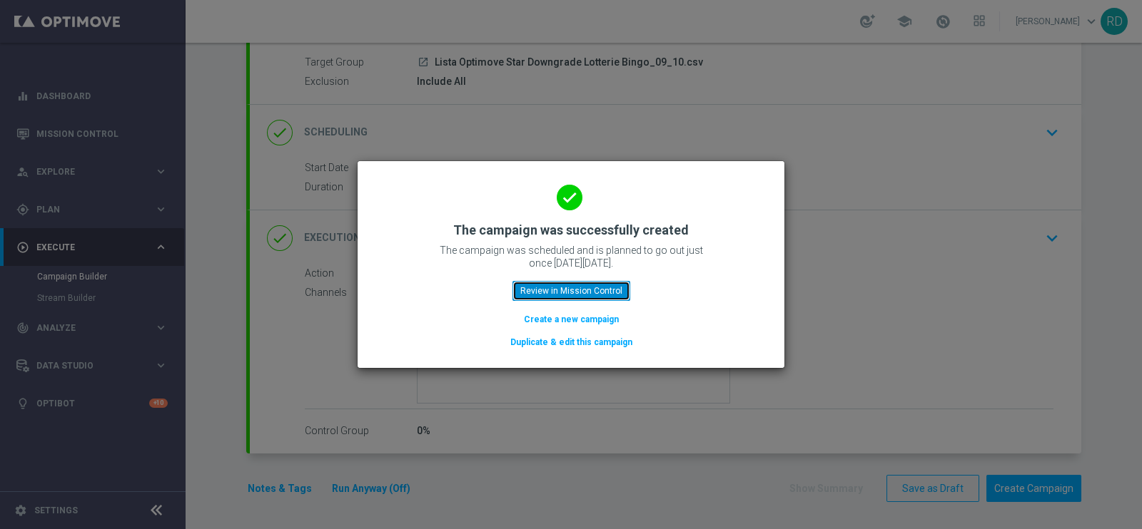
click at [535, 298] on button "Review in Mission Control" at bounding box center [571, 291] width 118 height 20
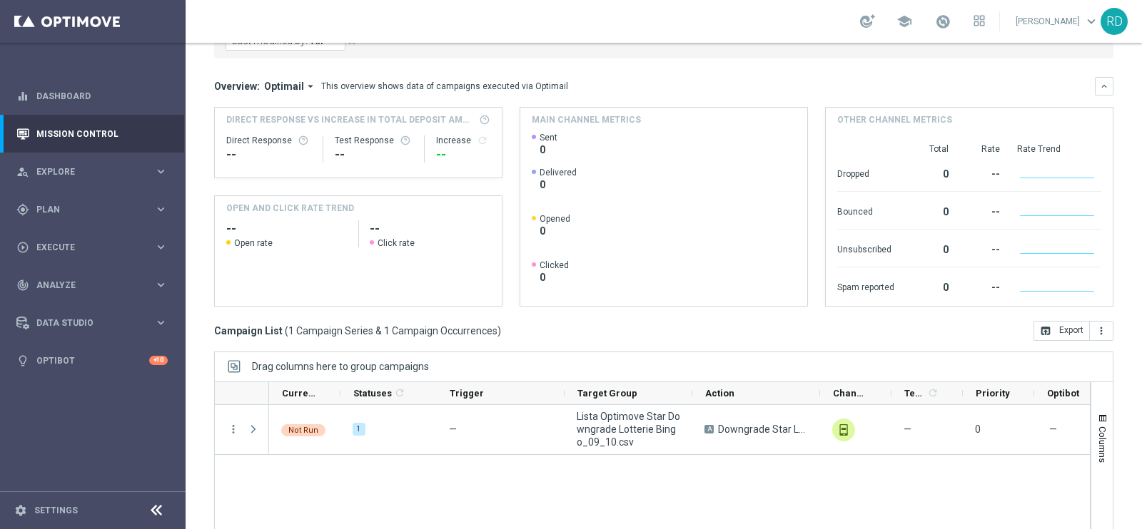
scroll to position [213, 0]
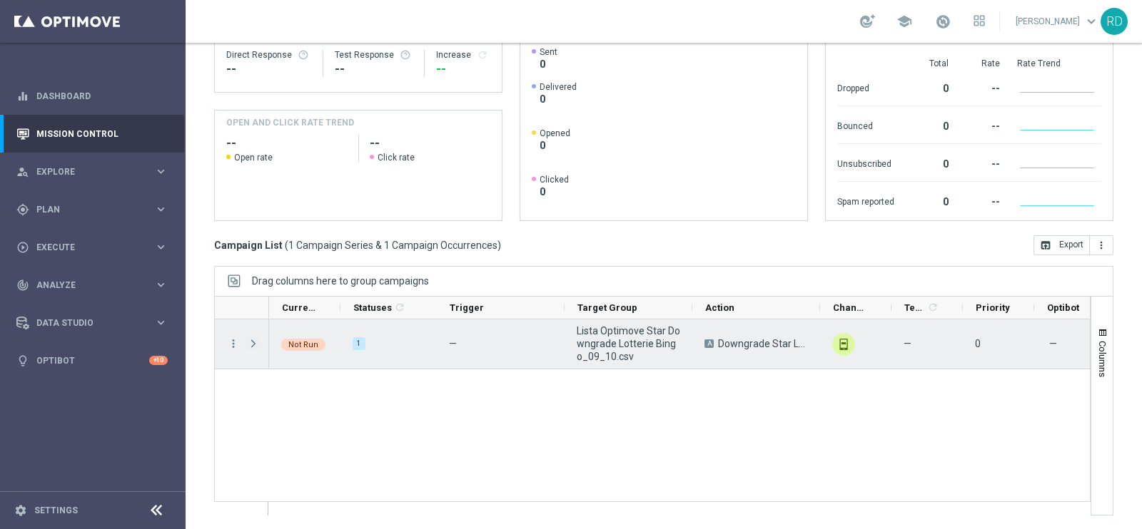
click at [251, 338] on span "Press SPACE to select this row." at bounding box center [253, 343] width 13 height 11
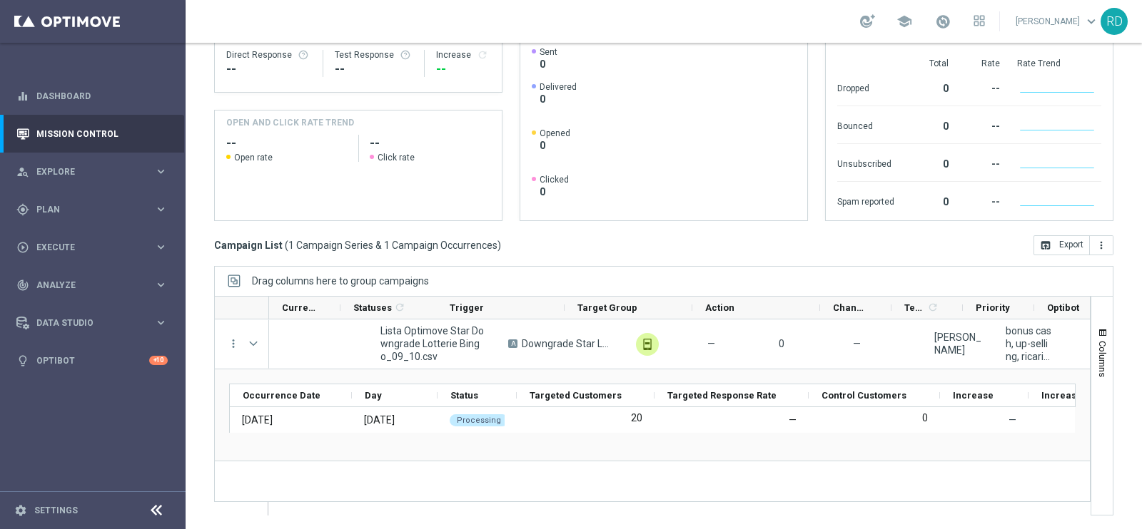
scroll to position [0, 0]
